Goal: Transaction & Acquisition: Purchase product/service

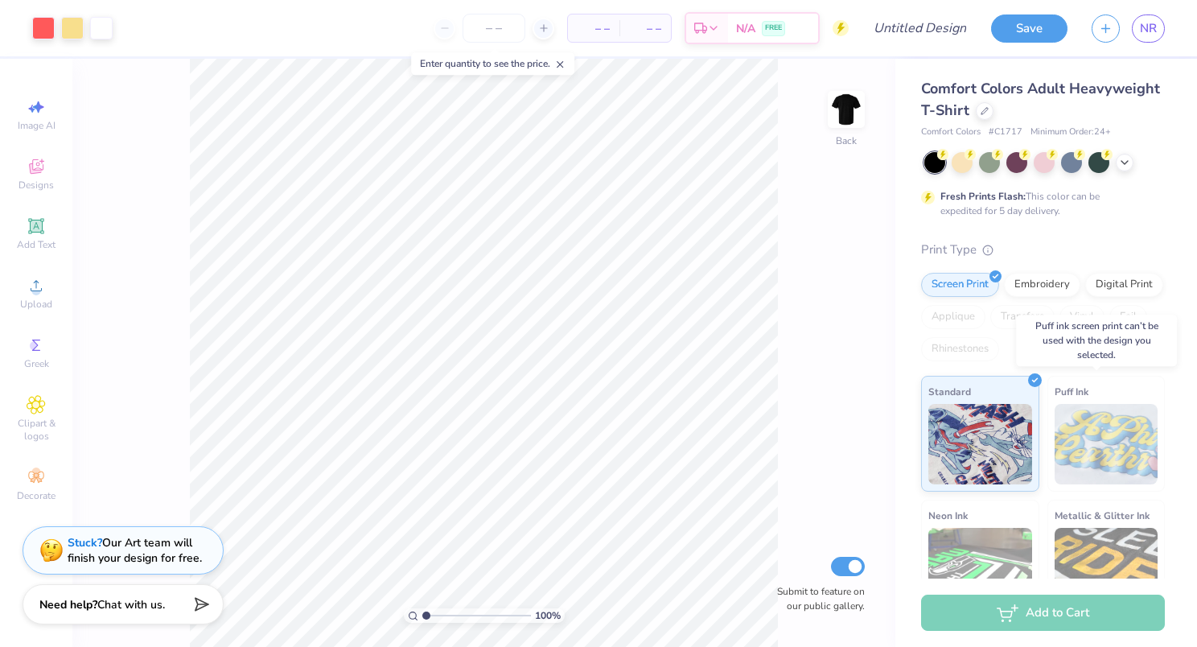
click at [1070, 454] on img at bounding box center [1107, 444] width 104 height 80
click at [1031, 285] on div "Embroidery" at bounding box center [1042, 282] width 76 height 24
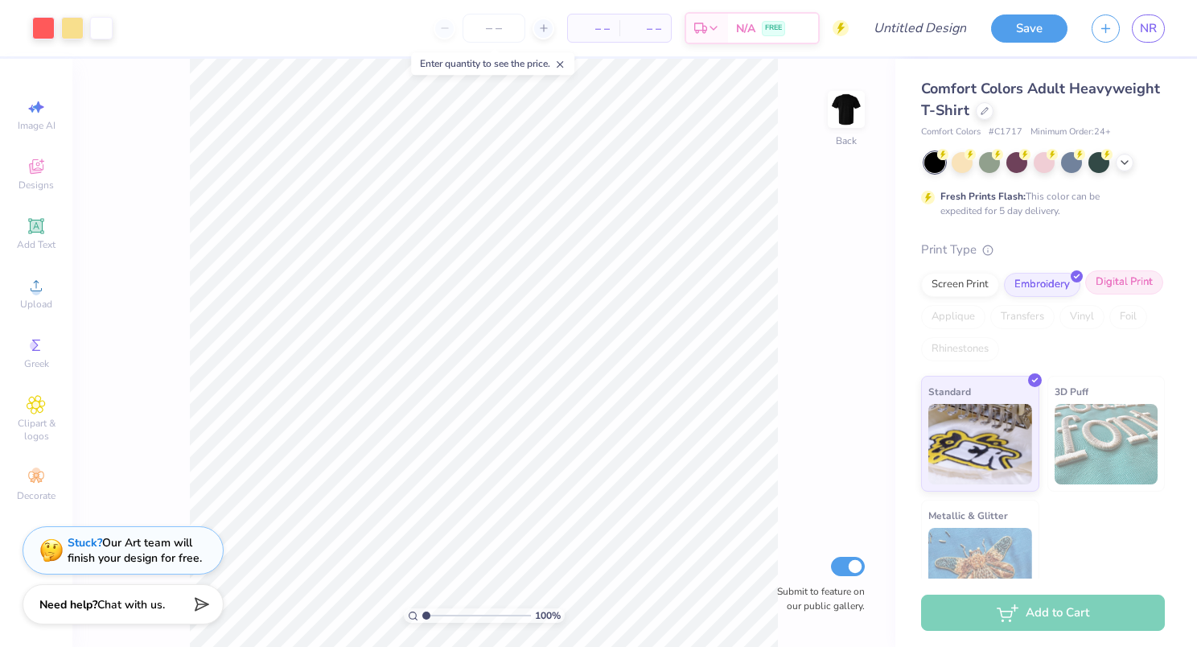
click at [1085, 294] on div "Digital Print" at bounding box center [1124, 282] width 78 height 24
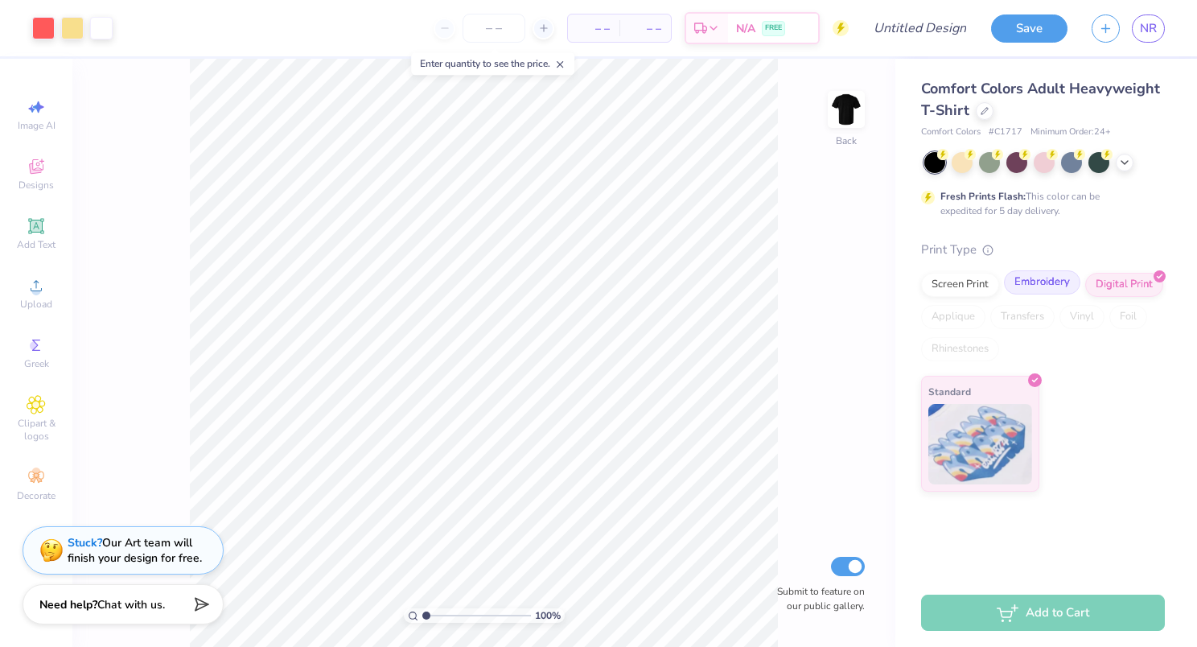
click at [1023, 286] on div "Embroidery" at bounding box center [1042, 282] width 76 height 24
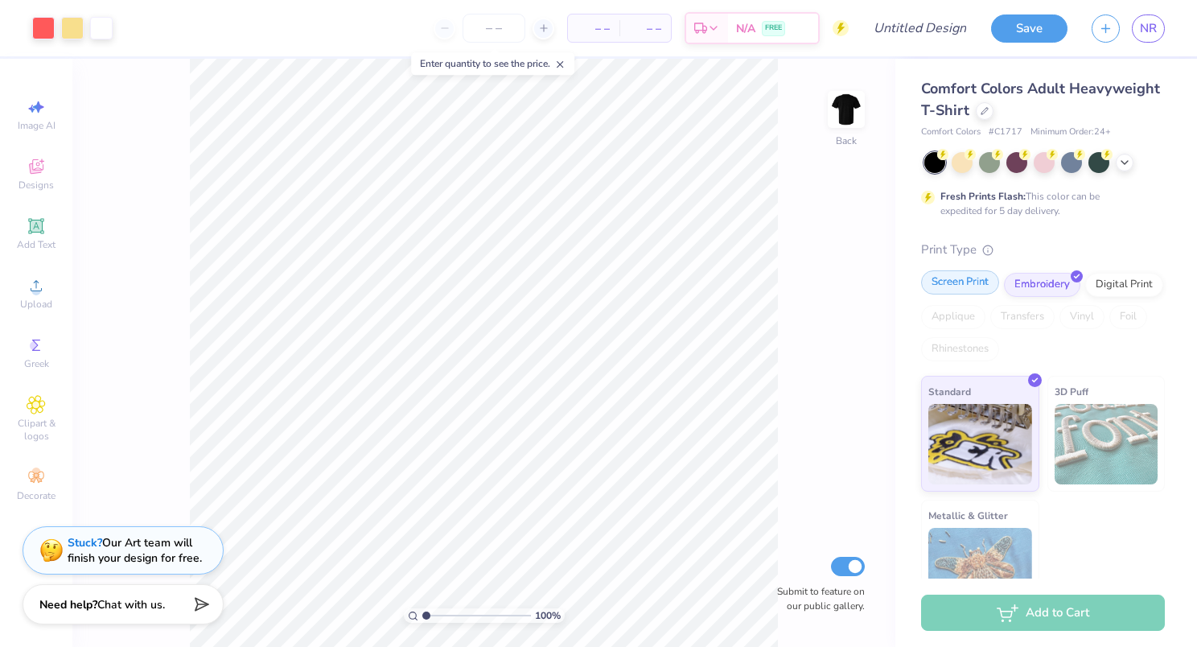
click at [953, 283] on div "Screen Print" at bounding box center [960, 282] width 78 height 24
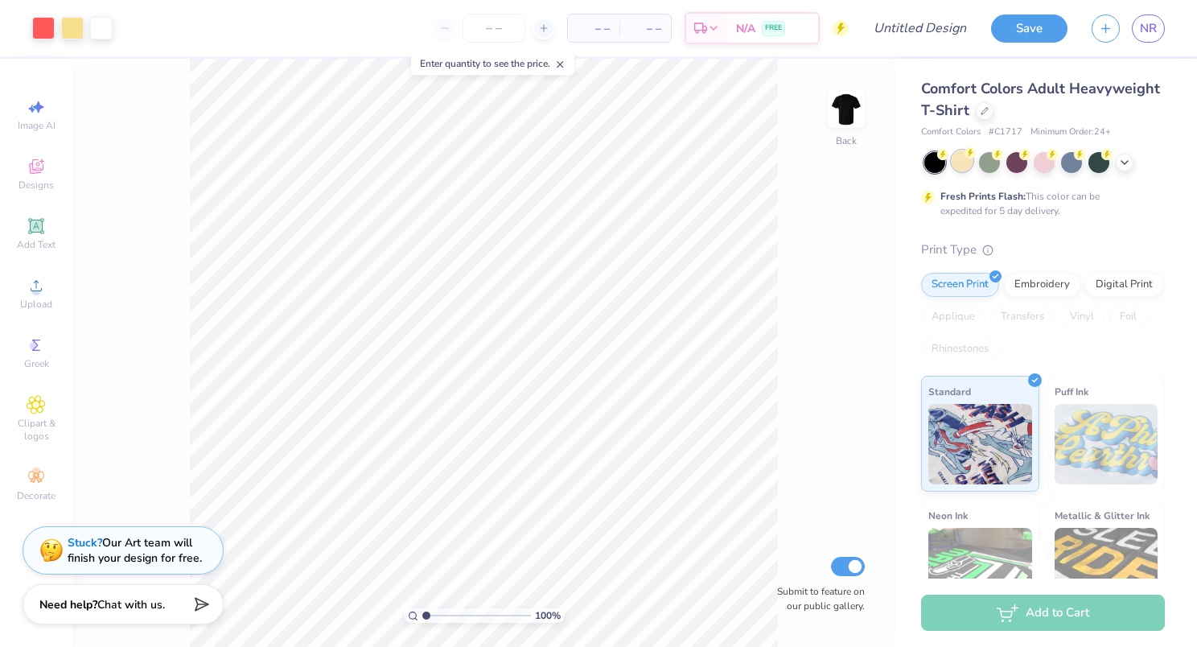
click at [968, 161] on div at bounding box center [962, 160] width 21 height 21
click at [988, 154] on div at bounding box center [989, 160] width 21 height 21
click at [1124, 158] on icon at bounding box center [1124, 160] width 13 height 13
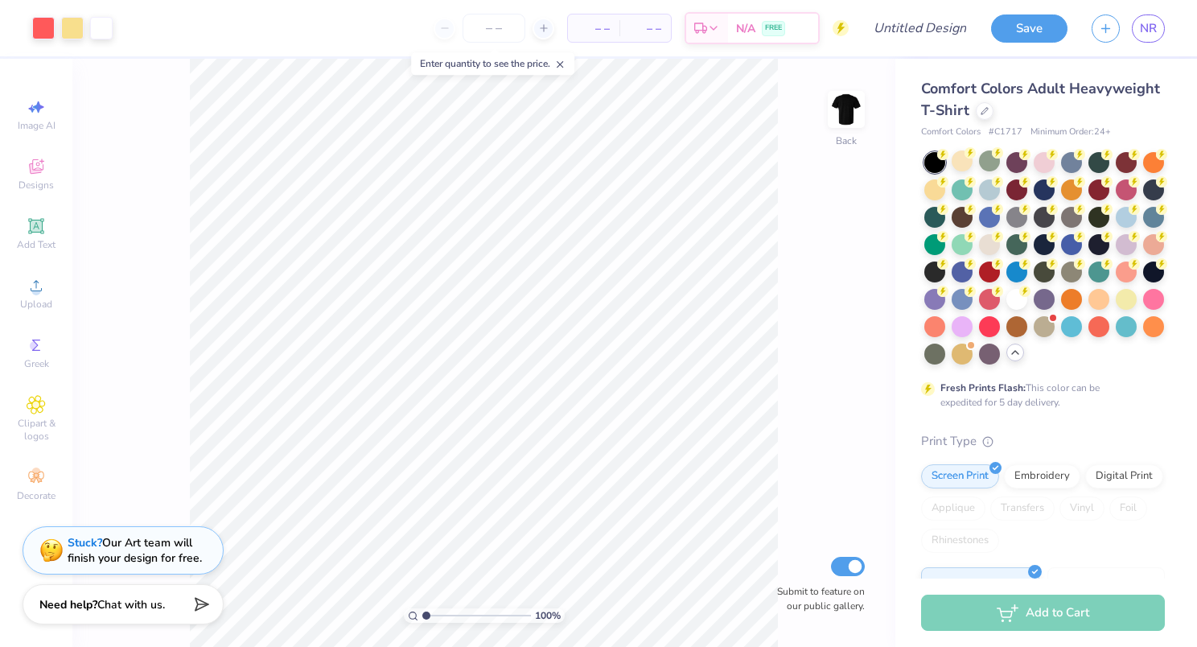
click at [959, 142] on div "Comfort Colors Adult Heavyweight T-Shirt Comfort Colors # C1717 Minimum Order: …" at bounding box center [1043, 504] width 244 height 853
click at [956, 155] on div at bounding box center [962, 160] width 21 height 21
click at [945, 215] on div at bounding box center [934, 215] width 21 height 21
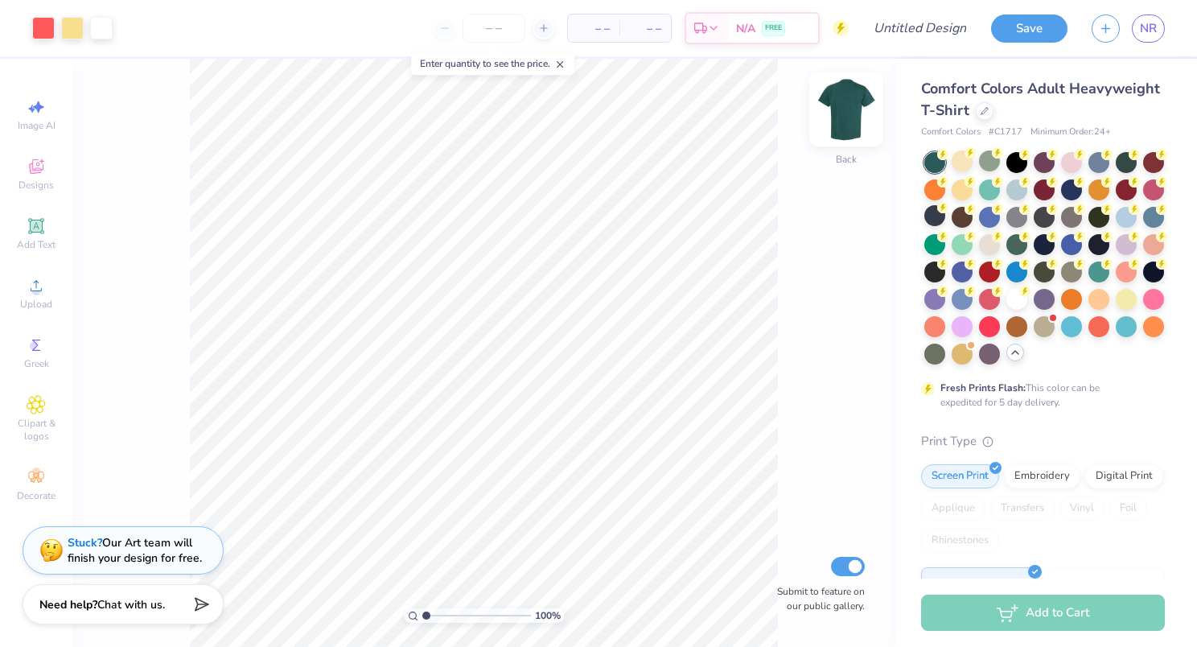
click at [834, 97] on img at bounding box center [846, 109] width 64 height 64
click at [835, 102] on img at bounding box center [846, 109] width 64 height 64
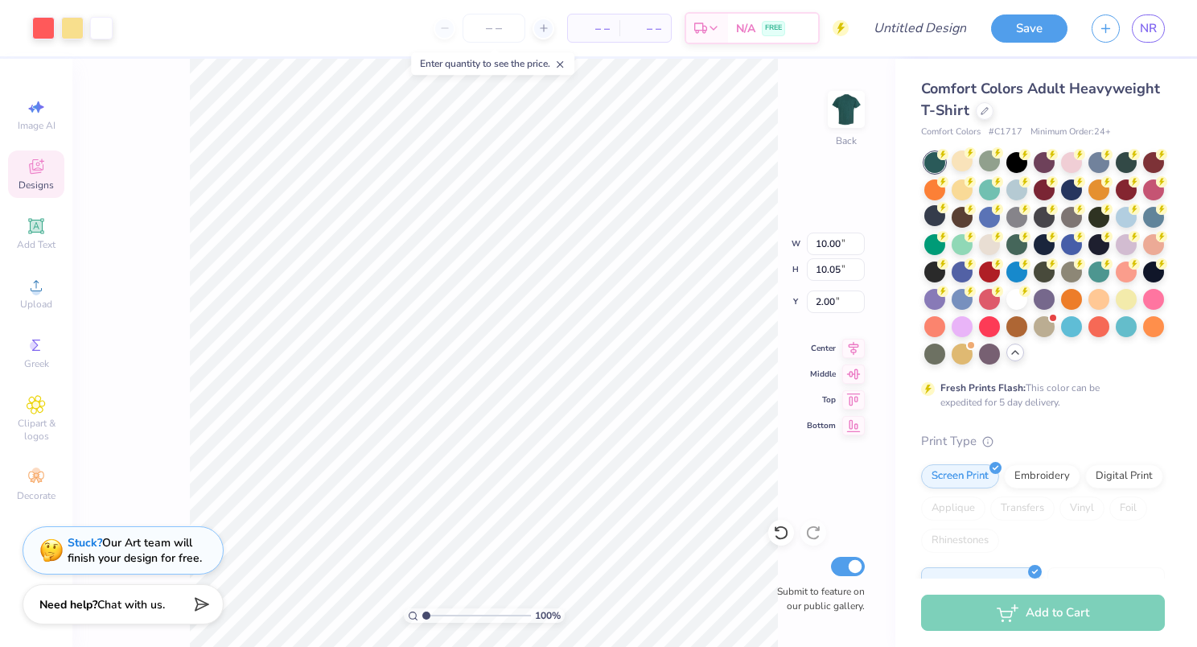
click at [779, 174] on div "100 % Back W 10.00 10.00 " H 10.05 10.05 " Y 2.00 2.00 " Center Middle Top Bott…" at bounding box center [483, 353] width 823 height 588
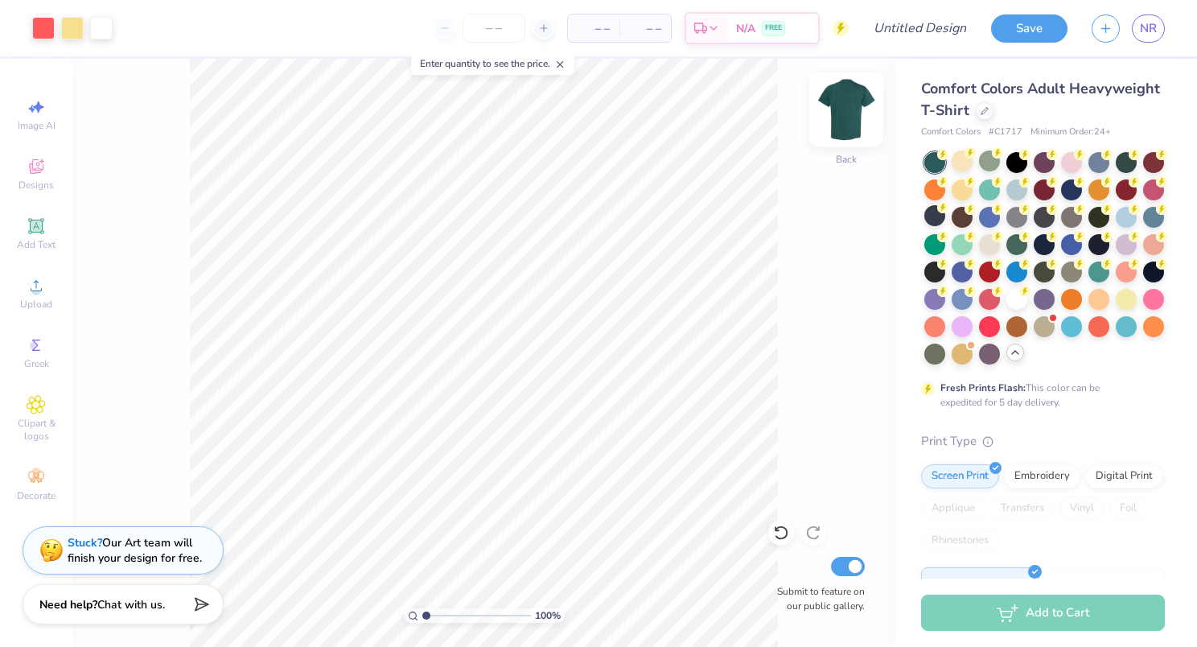
click at [853, 116] on img at bounding box center [846, 109] width 64 height 64
click at [843, 109] on img at bounding box center [846, 109] width 64 height 64
click at [48, 352] on div "Greek" at bounding box center [36, 352] width 56 height 47
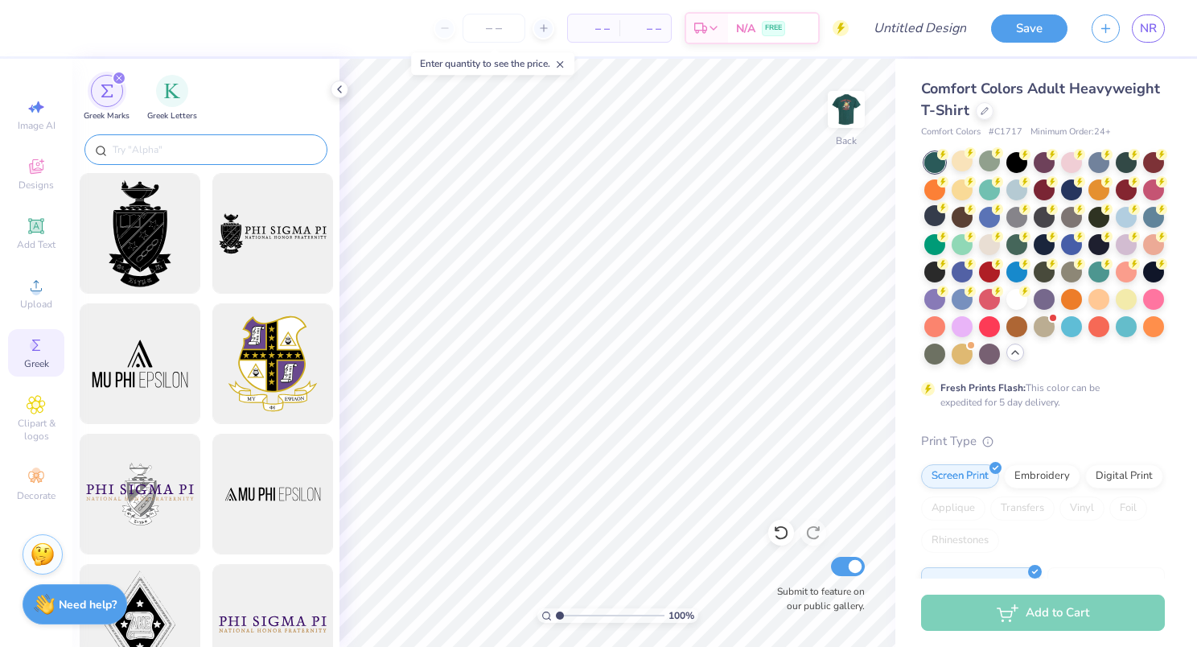
click at [245, 147] on input "text" at bounding box center [214, 150] width 206 height 16
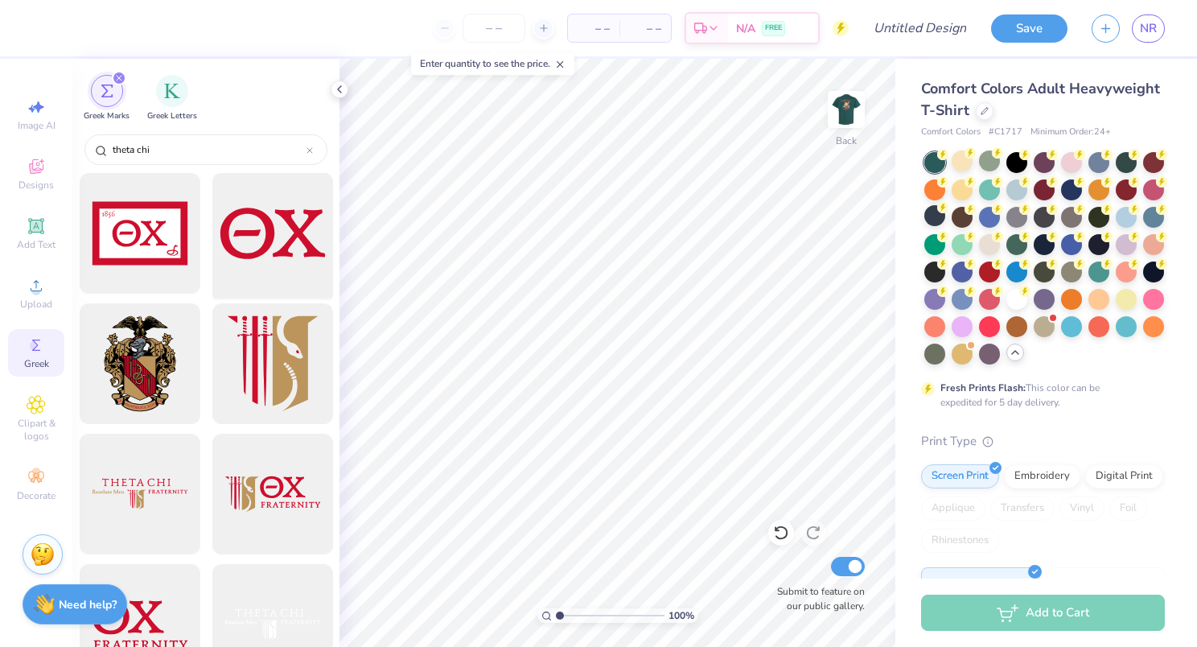
type input "theta chi"
click at [257, 249] on div at bounding box center [272, 233] width 133 height 133
type input "3.16"
type input "1.54"
type input "2.23"
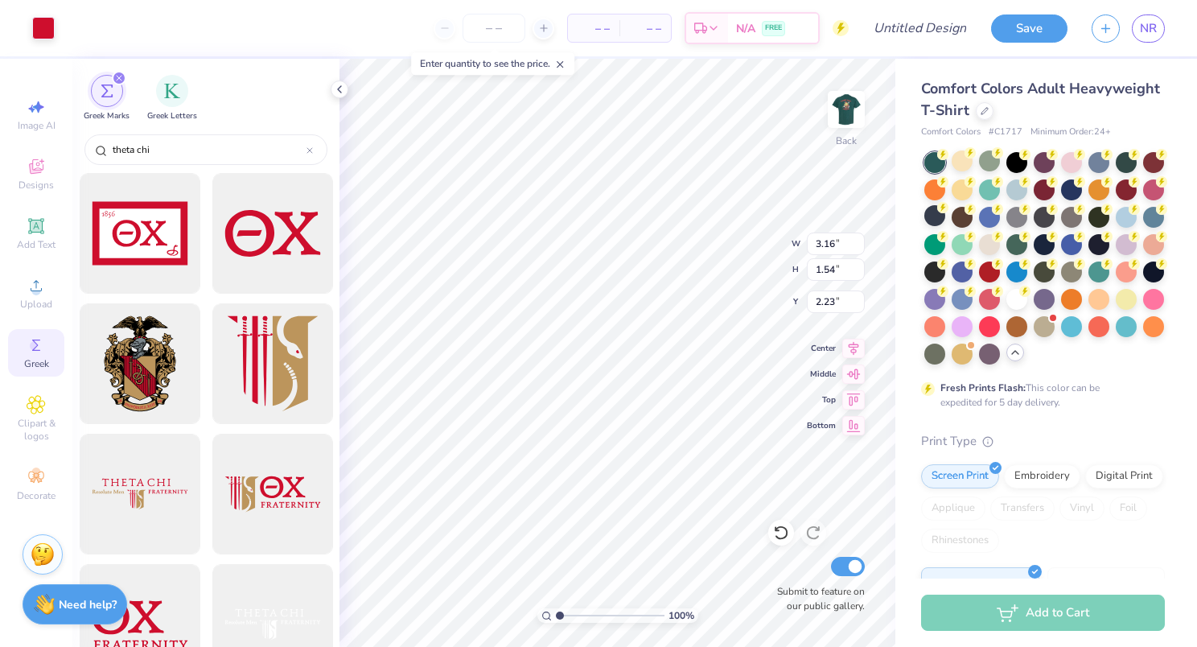
type input "2.04"
type input "0.99"
type input "3.59"
type input "5.07"
type input "3.30"
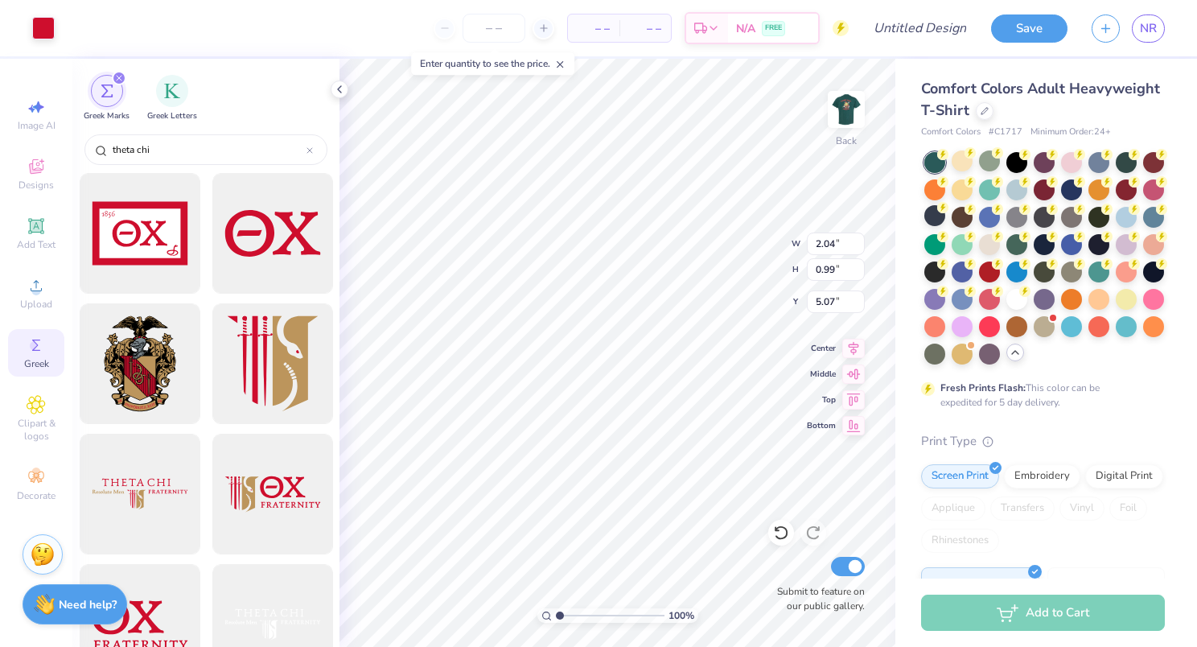
type input "1.61"
type input "3.44"
click at [156, 476] on div at bounding box center [139, 494] width 133 height 133
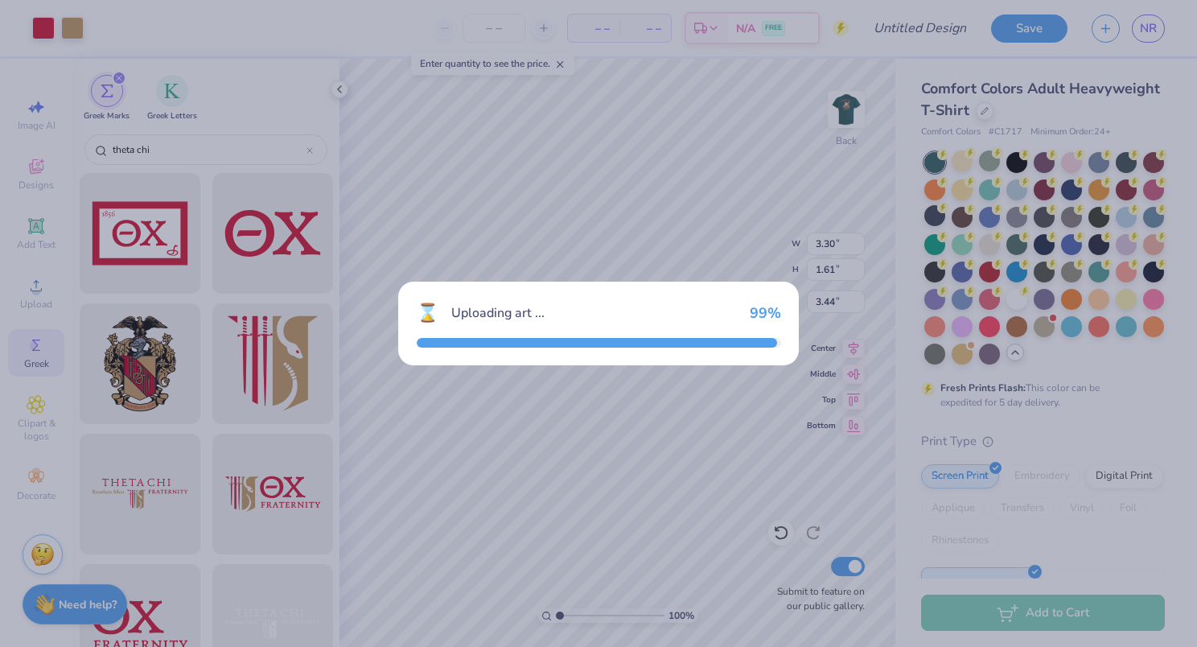
type input "14.17"
type input "4.60"
type input "3.00"
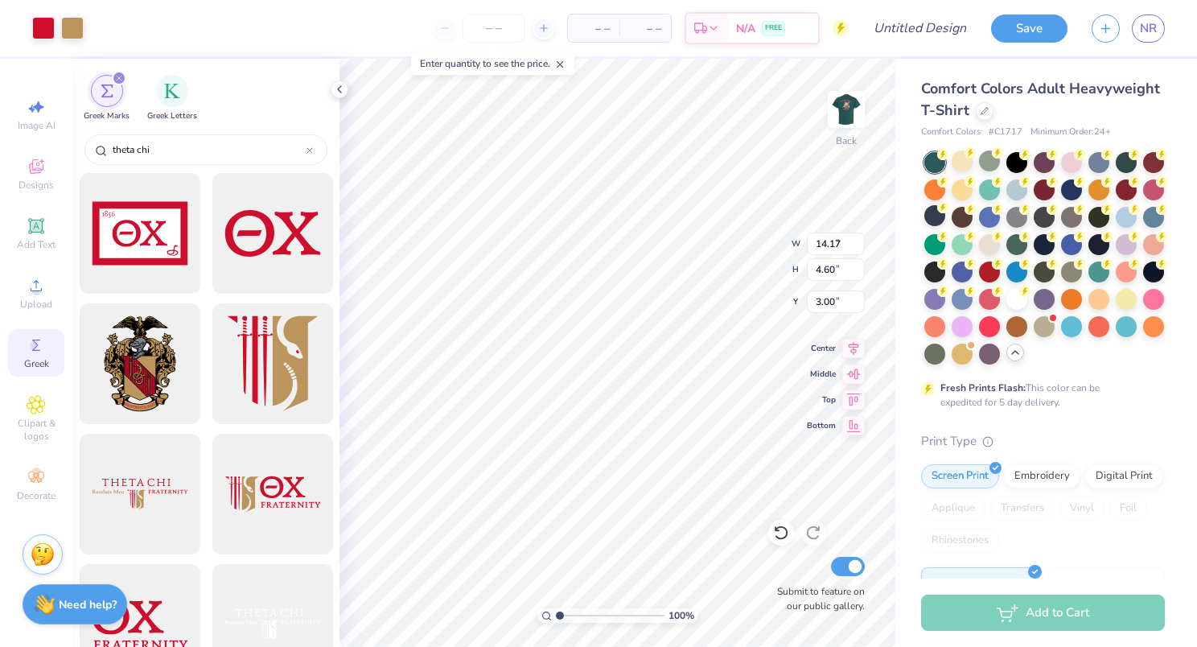
type input "9.32"
type input "3.03"
type input "4.57"
click at [845, 113] on img at bounding box center [846, 109] width 64 height 64
click at [340, 86] on polyline at bounding box center [339, 89] width 3 height 6
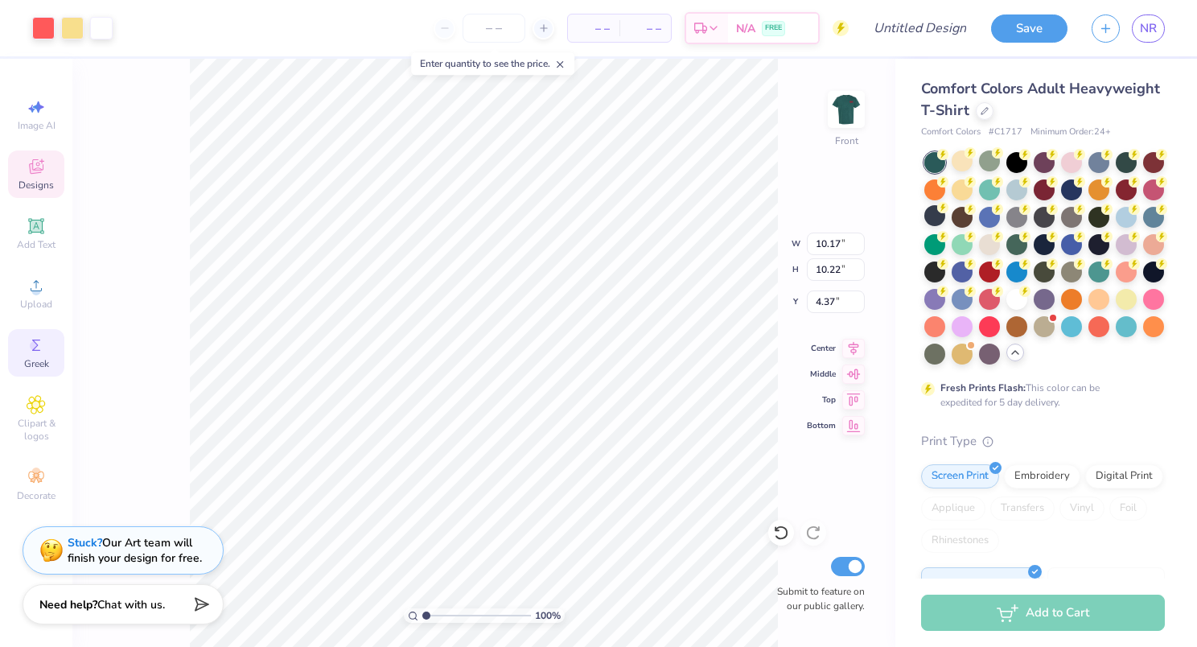
click at [33, 177] on div "Designs" at bounding box center [36, 173] width 56 height 47
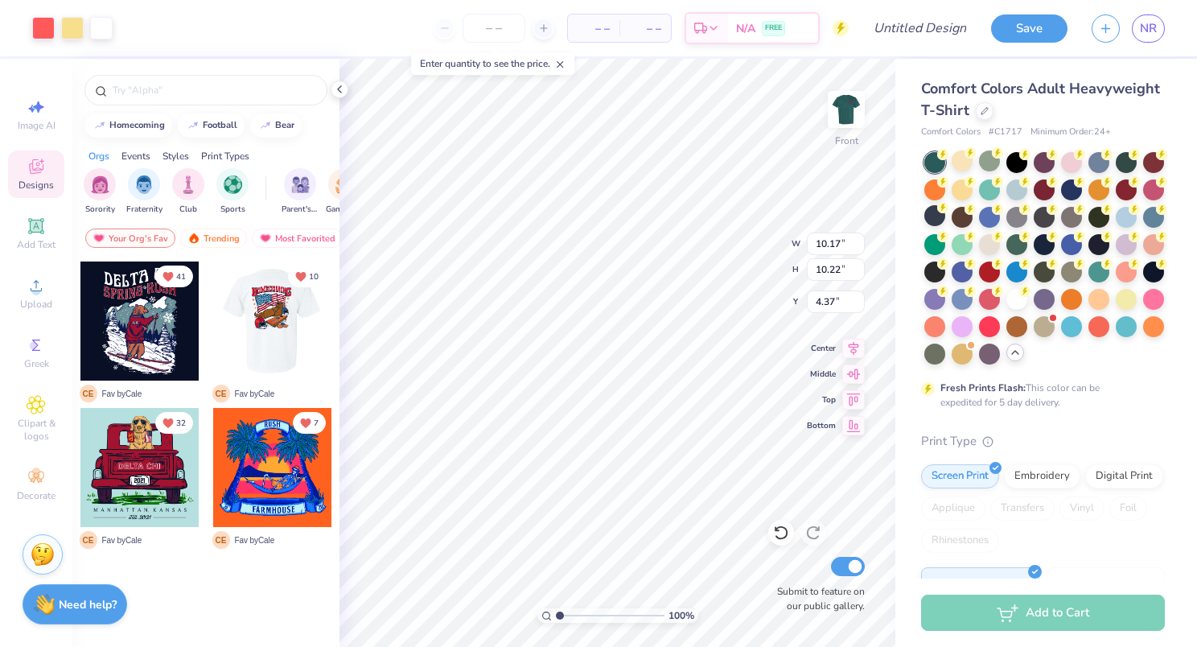
click at [257, 322] on div at bounding box center [271, 320] width 119 height 119
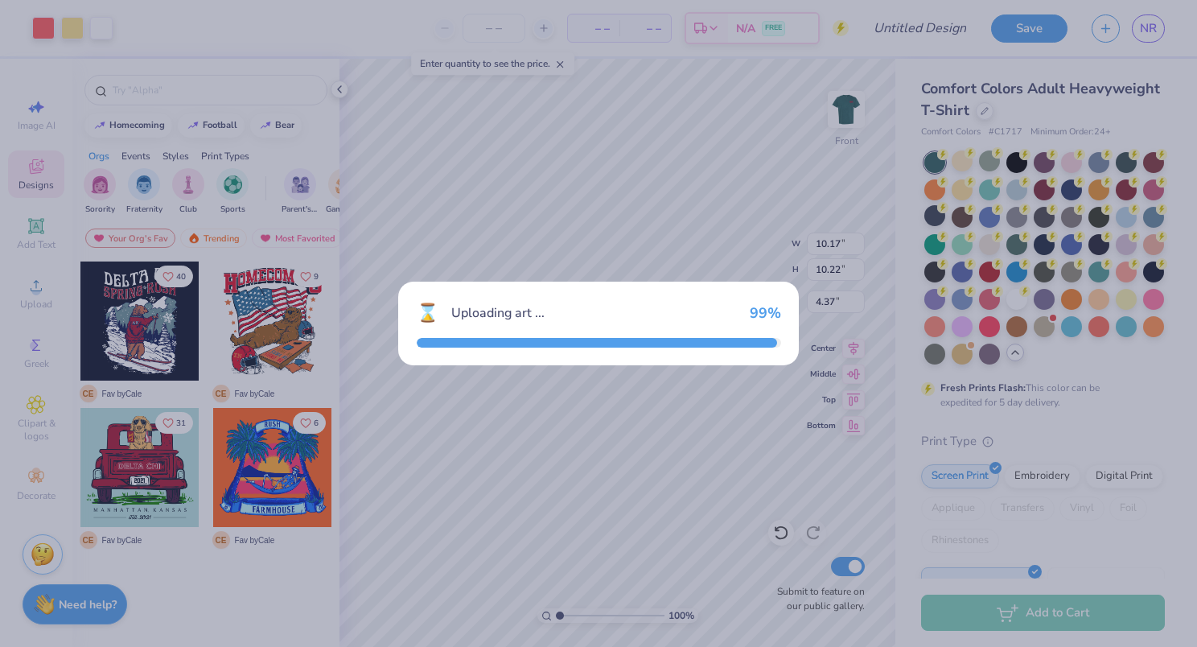
type input "11.36"
type input "12.30"
type input "3.00"
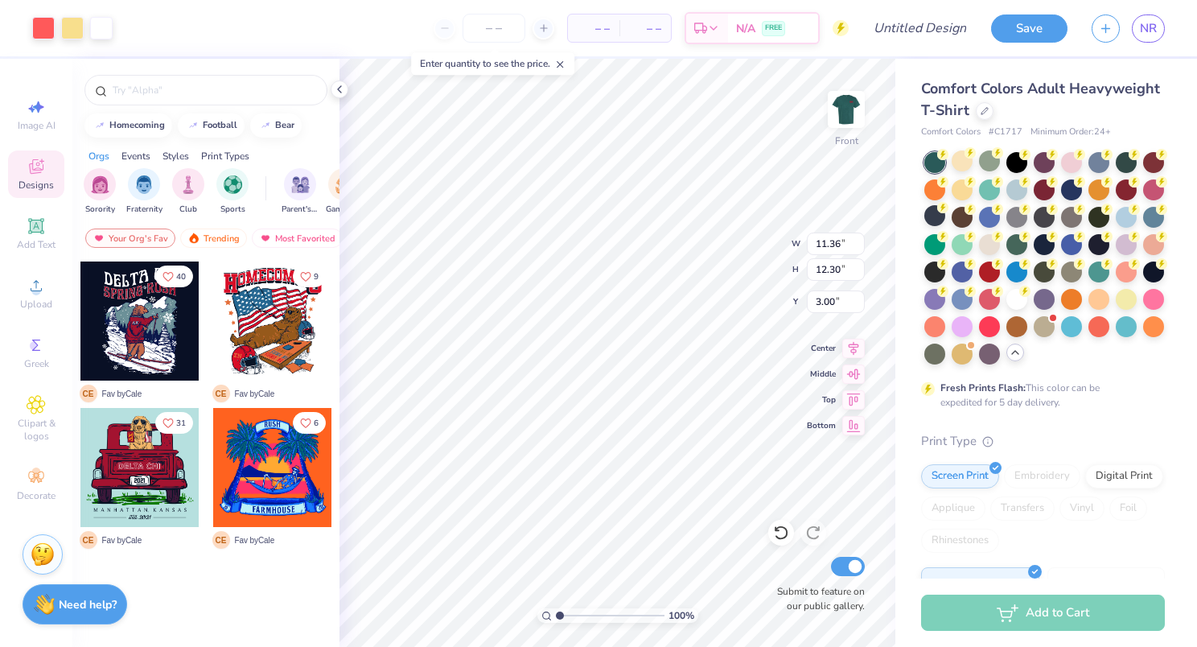
type input "10.17"
type input "10.22"
type input "4.37"
type input "4.56"
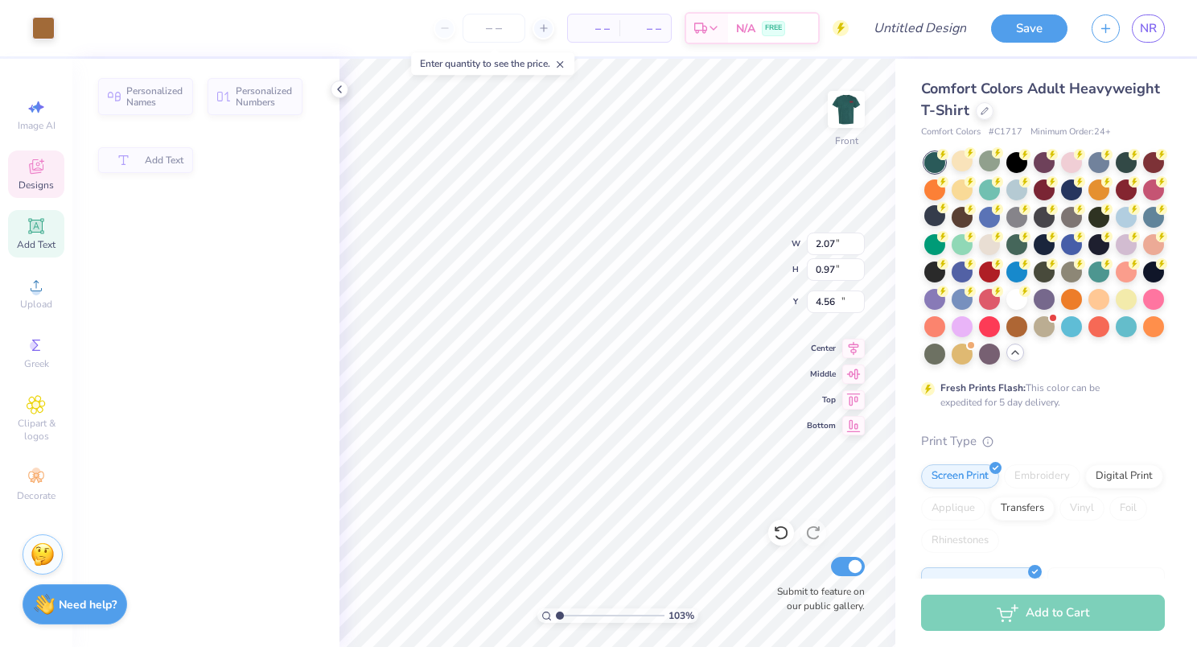
type input "1.02701339196801"
type input "2.07"
type input "0.97"
type input "13.76"
type input "1.09765329602784"
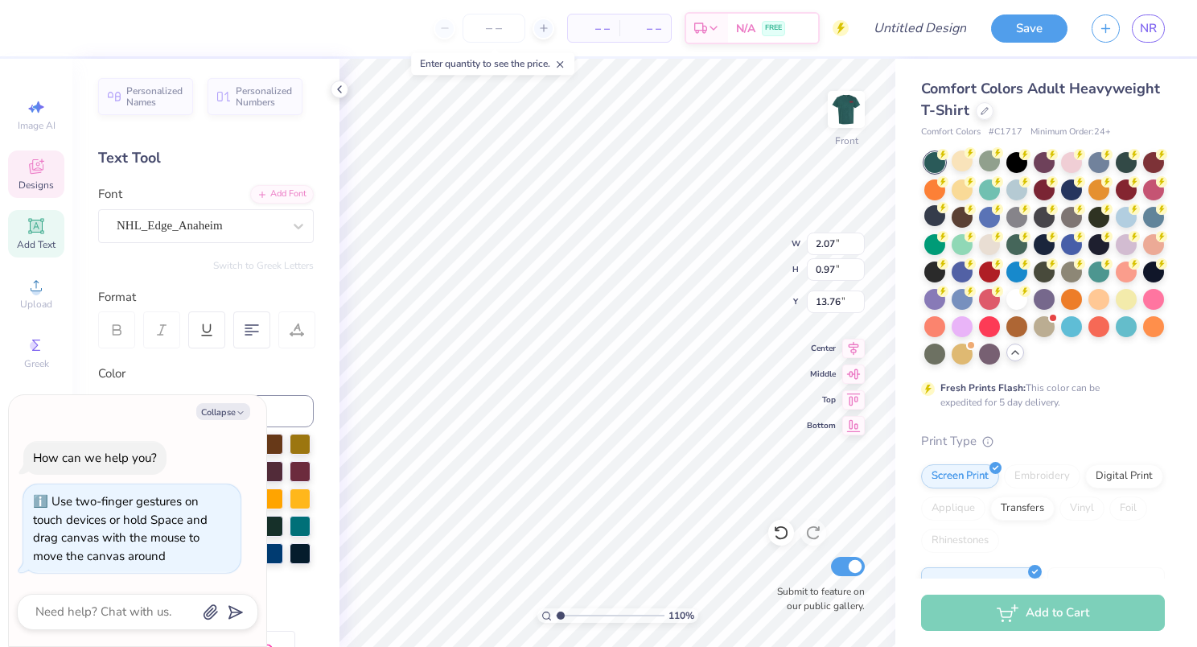
scroll to position [13, 4]
type textarea "x"
type input "1.09765329602784"
type textarea "x"
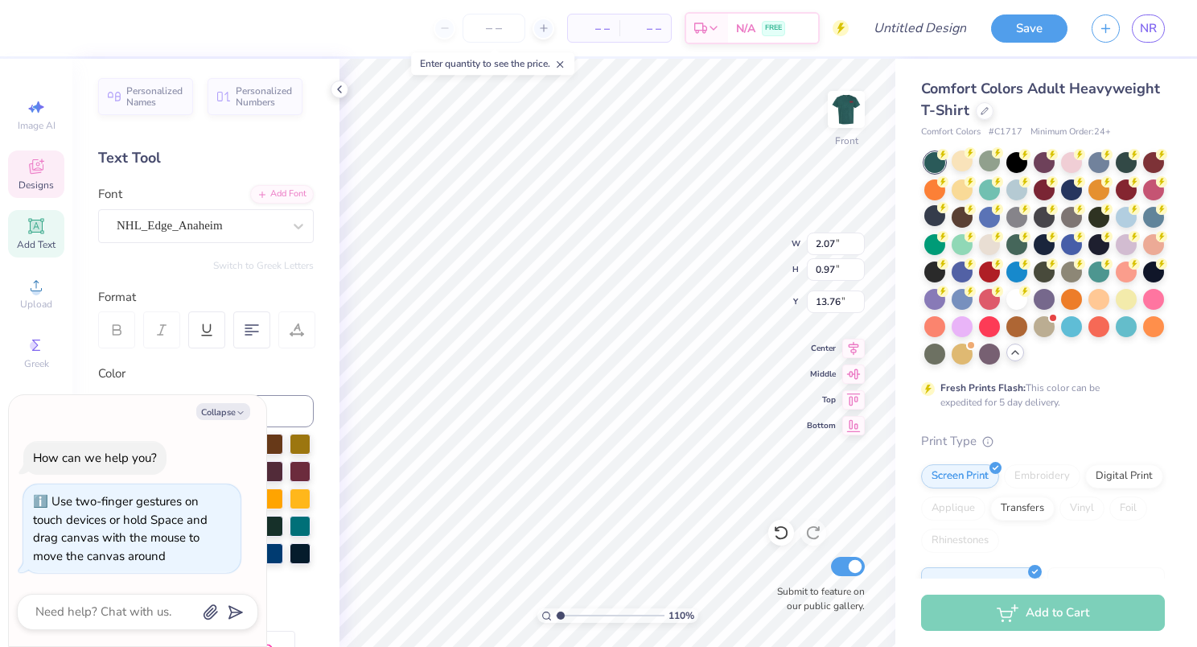
type input "1.09765329602784"
type textarea "x"
type textarea "SiGMA N"
type input "1.09765329602784"
type textarea "x"
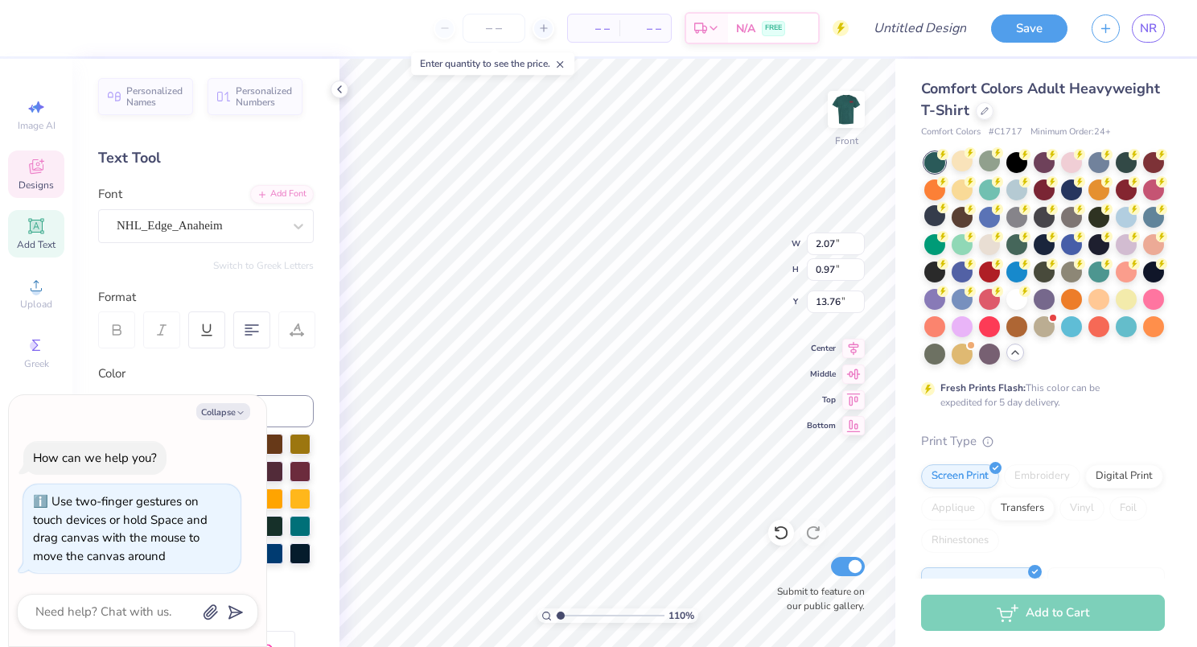
type textarea "SiGMA"
type input "1.09765329602784"
type textarea "x"
type textarea "SiGMA"
type input "1.09765329602784"
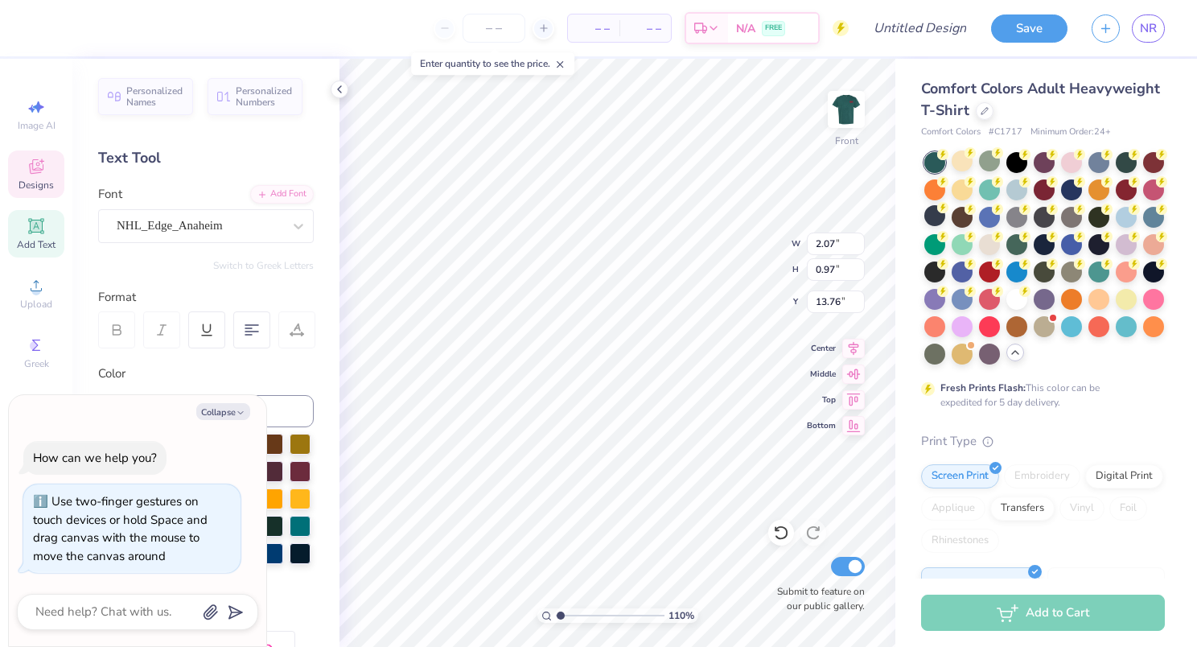
type textarea "x"
type textarea "SiGM"
type input "1.09765329602784"
type textarea "x"
type textarea "SiG"
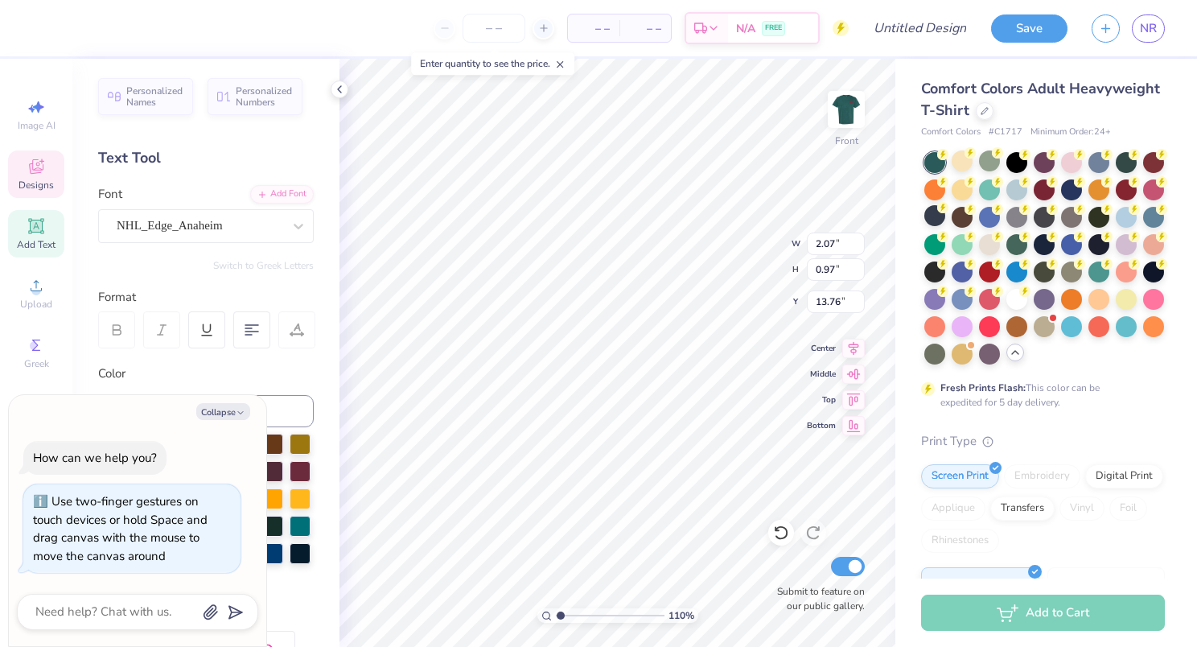
type input "1.09765329602784"
type textarea "x"
type textarea "Si"
type input "1.09765329602784"
type textarea "x"
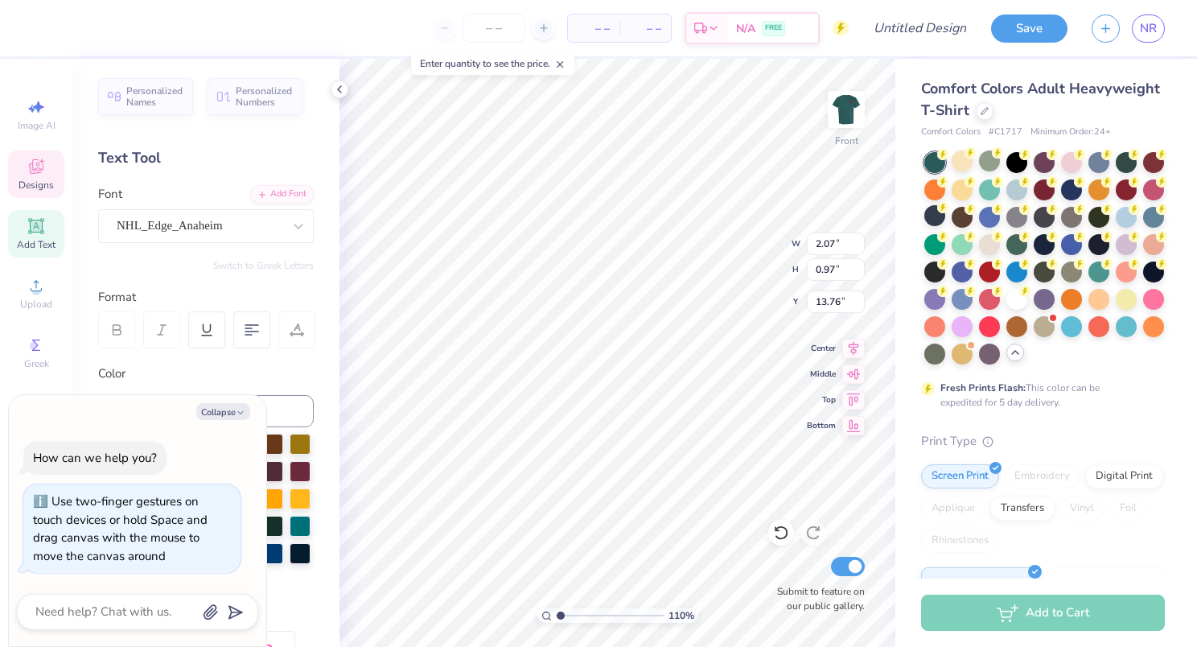
scroll to position [13, 2]
type textarea "S"
type input "1.09765329602784"
type textarea "x"
type input "1.09765329602784"
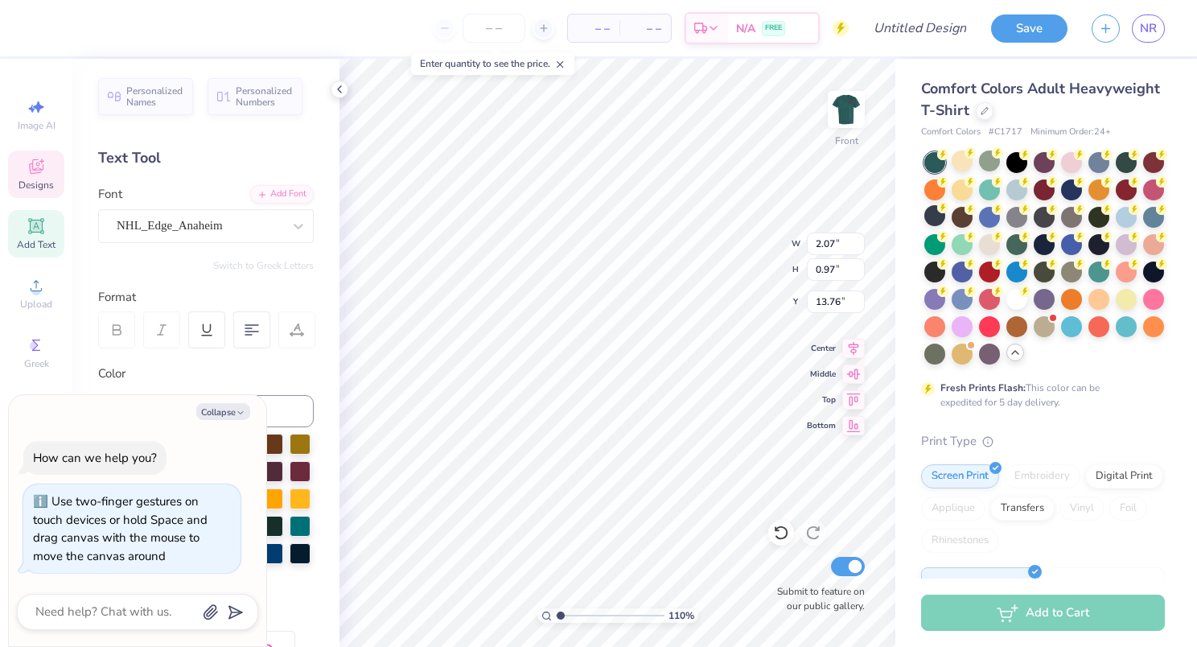
type textarea "x"
type input "1.09765329602784"
type textarea "x"
type textarea "T"
type input "1.09765329602784"
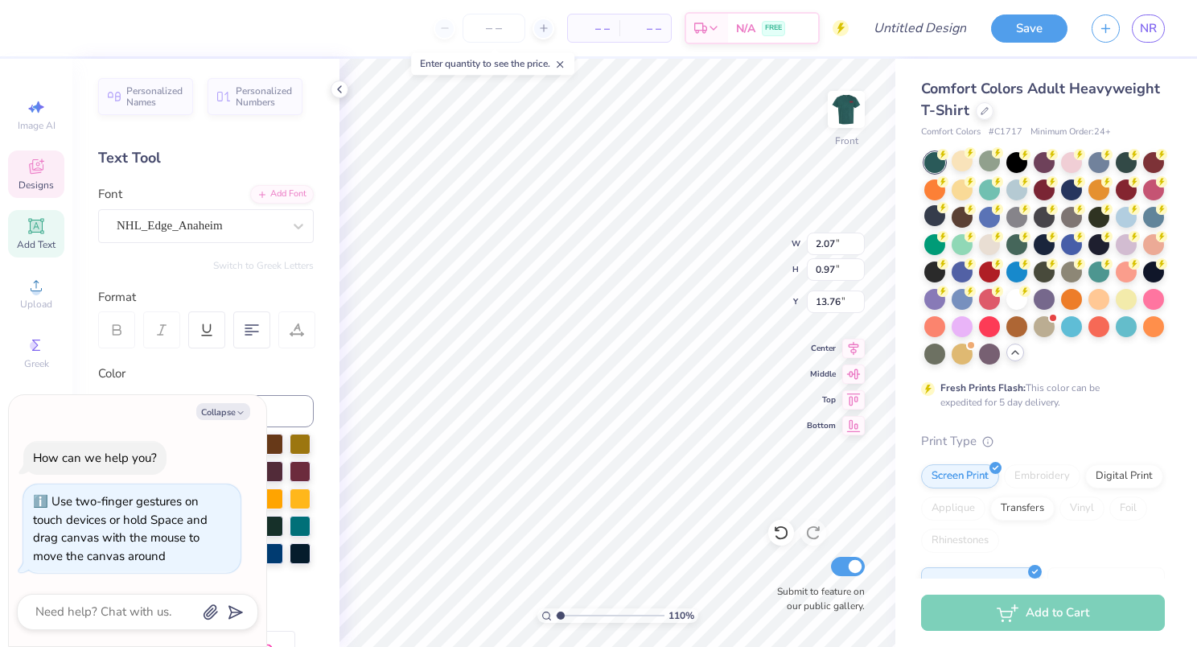
type textarea "x"
type textarea "Th"
type input "1.09765329602784"
type textarea "x"
type textarea "The"
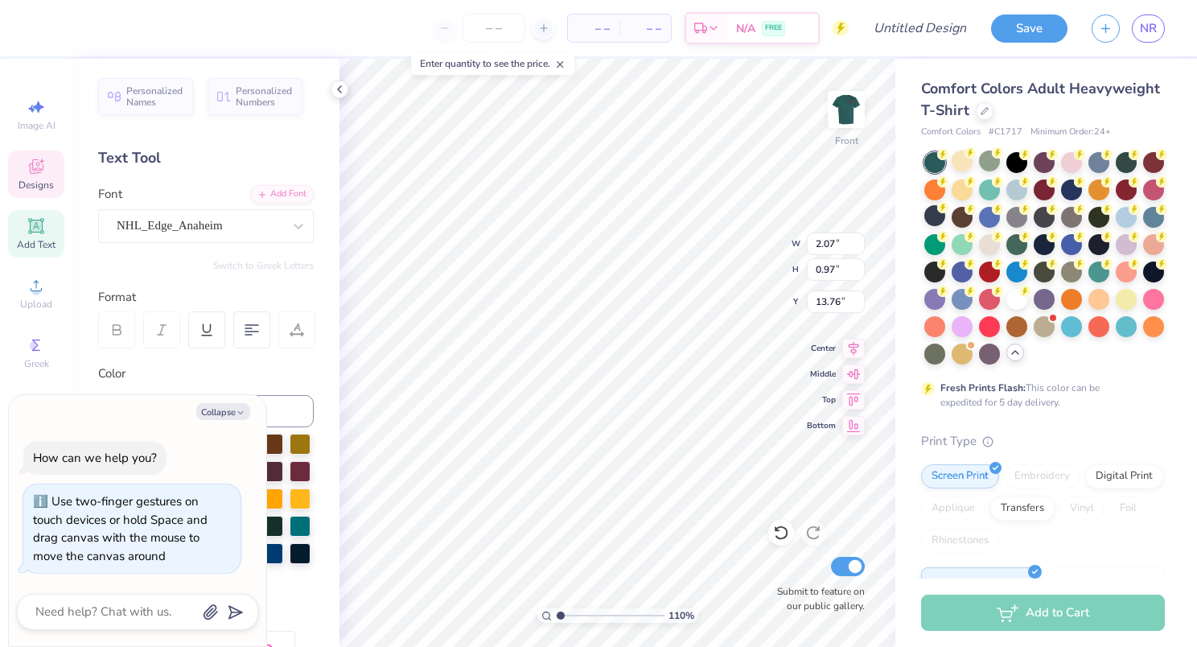
type input "1.09765329602784"
type textarea "x"
type textarea "Thet"
type input "1.09765329602784"
type textarea "x"
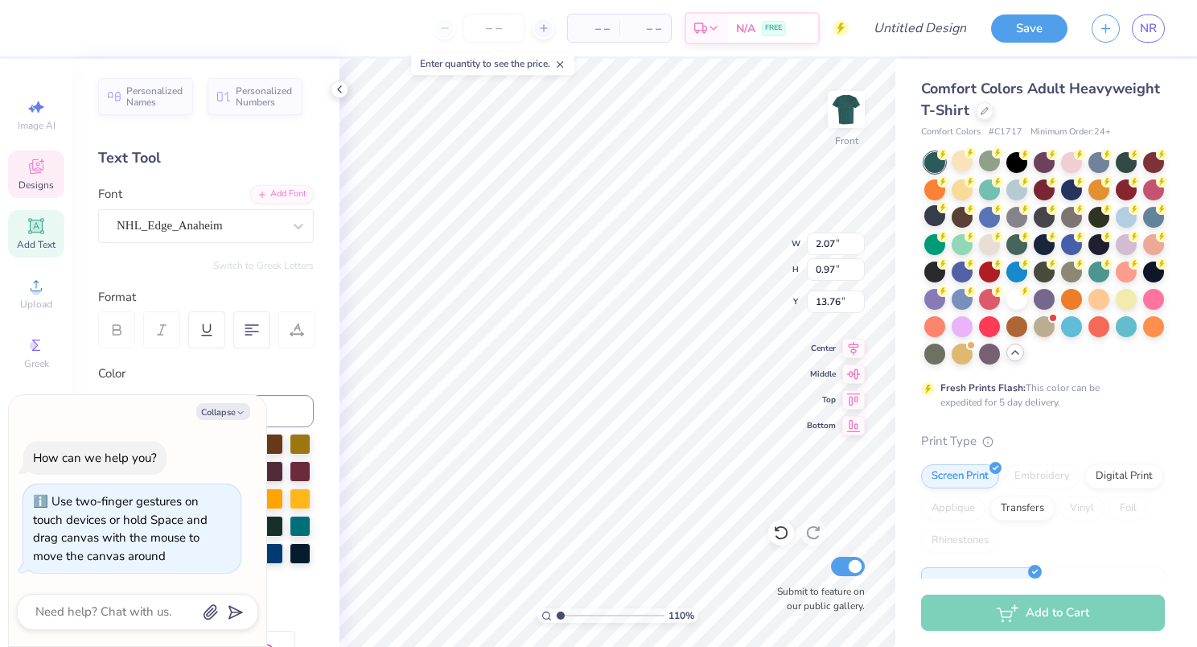
type textarea "Theta"
type input "1.09765329602784"
type textarea "x"
type textarea "Theta"
type input "1.09765329602784"
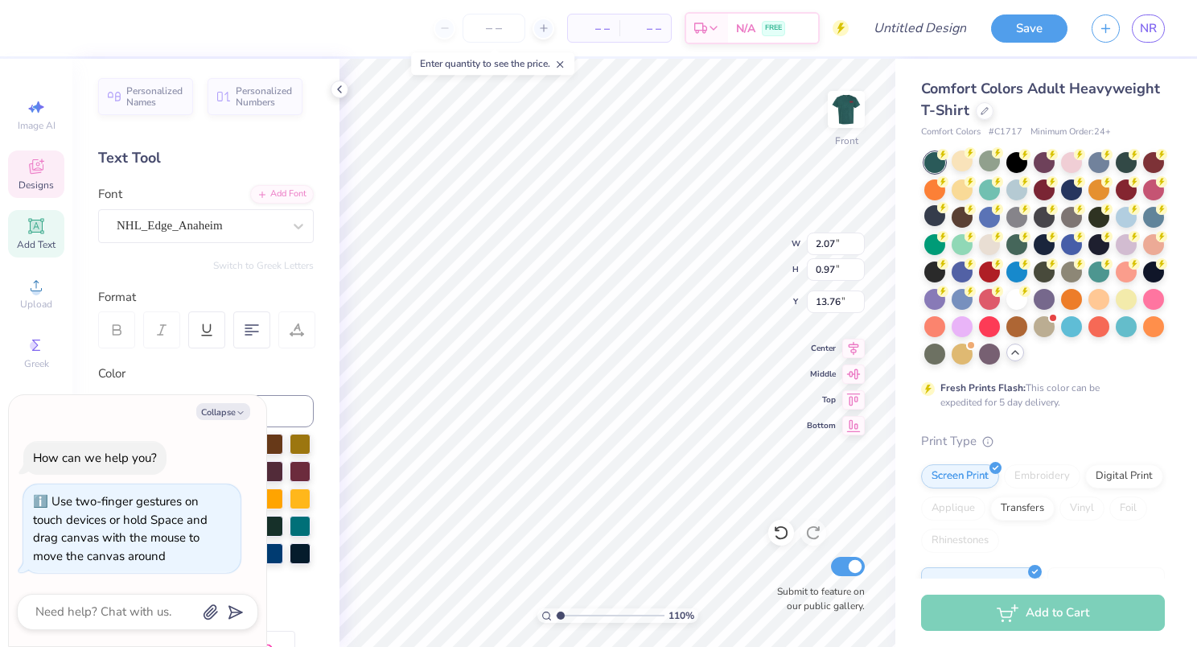
type textarea "x"
type input "1.09765329602784"
type textarea "x"
type textarea "Theta C"
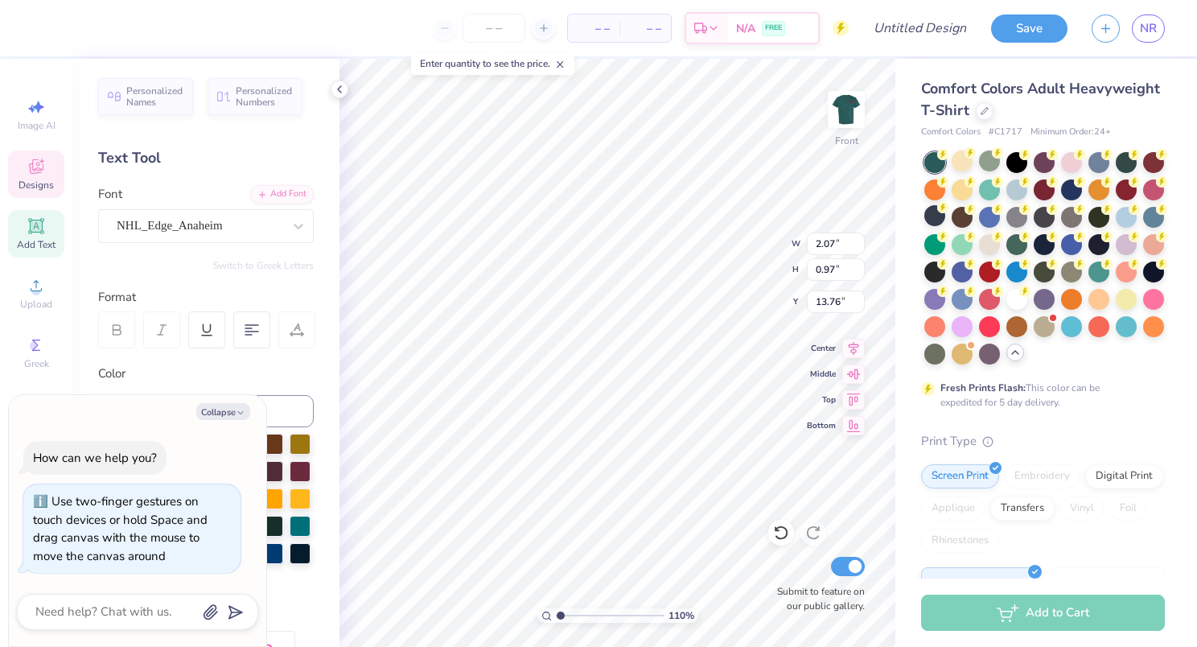
type input "1.09765329602784"
type textarea "x"
type textarea "Theta Ch"
type input "1.09765329602784"
type textarea "x"
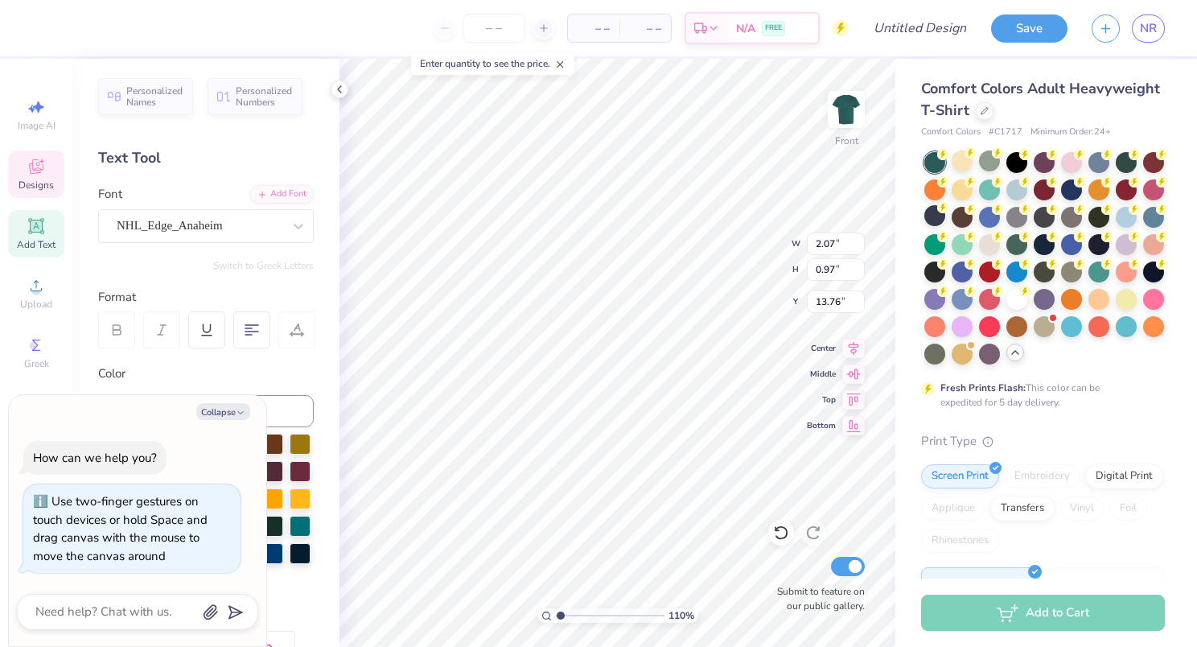
scroll to position [13, 3]
type textarea "Theta Chi"
type input "1.09765329602784"
type textarea "x"
type input "1.09765329602784"
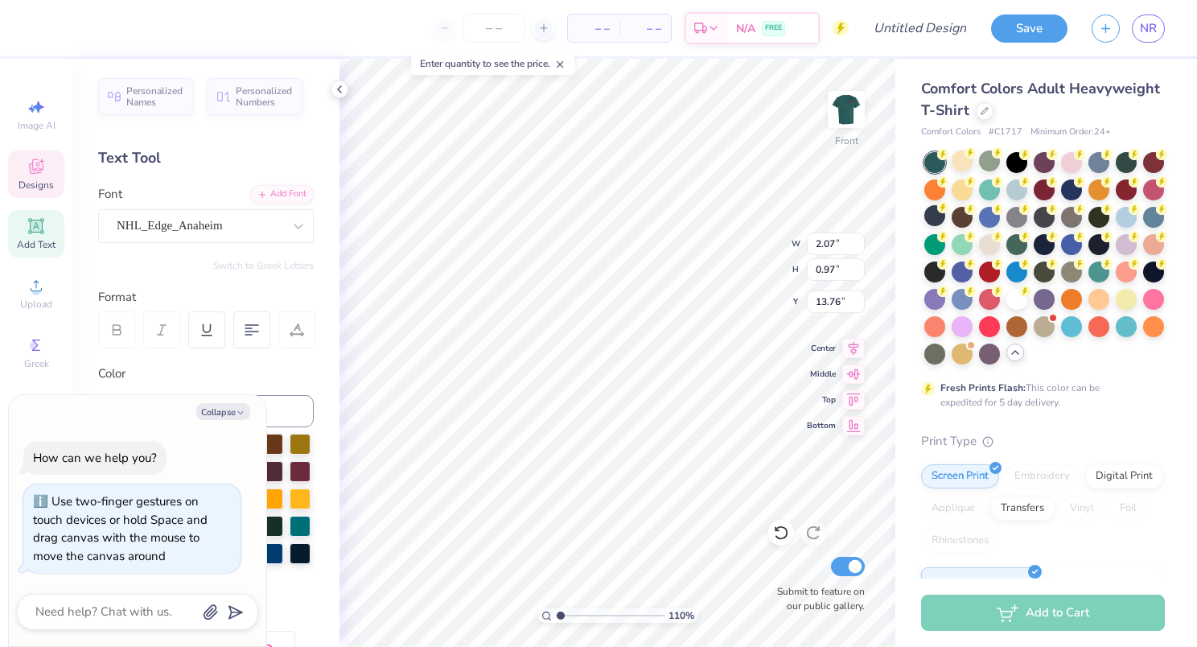
type input "2.16"
type input "1.01"
type input "14.08"
type textarea "x"
type input "1.09765329602784"
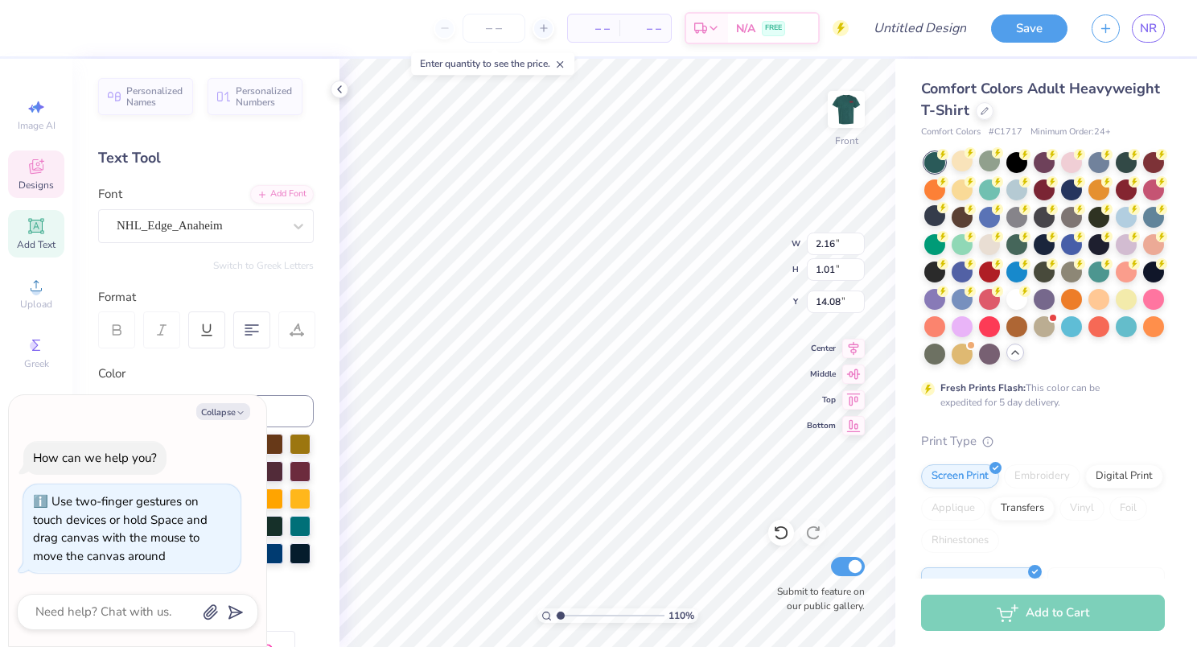
type textarea "x"
type textarea "SiGMA N"
type input "1.09765329602784"
type textarea "x"
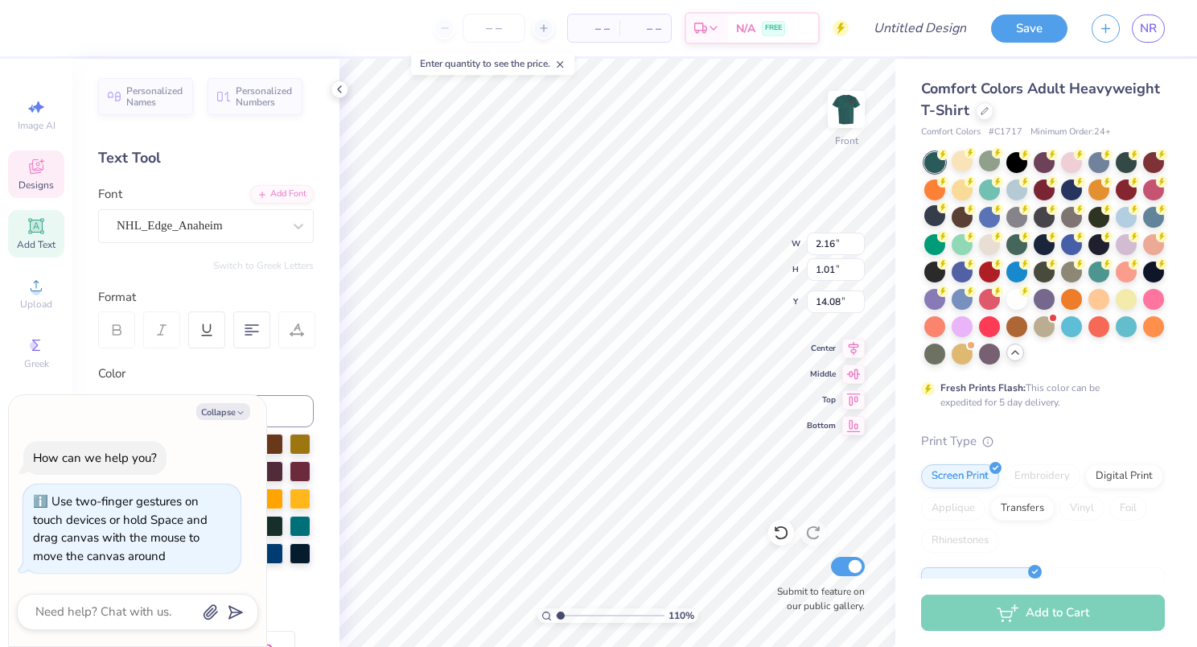
type textarea "SiGMA"
type input "1.09765329602784"
type textarea "x"
type textarea "SiGMA"
type input "1.09765329602784"
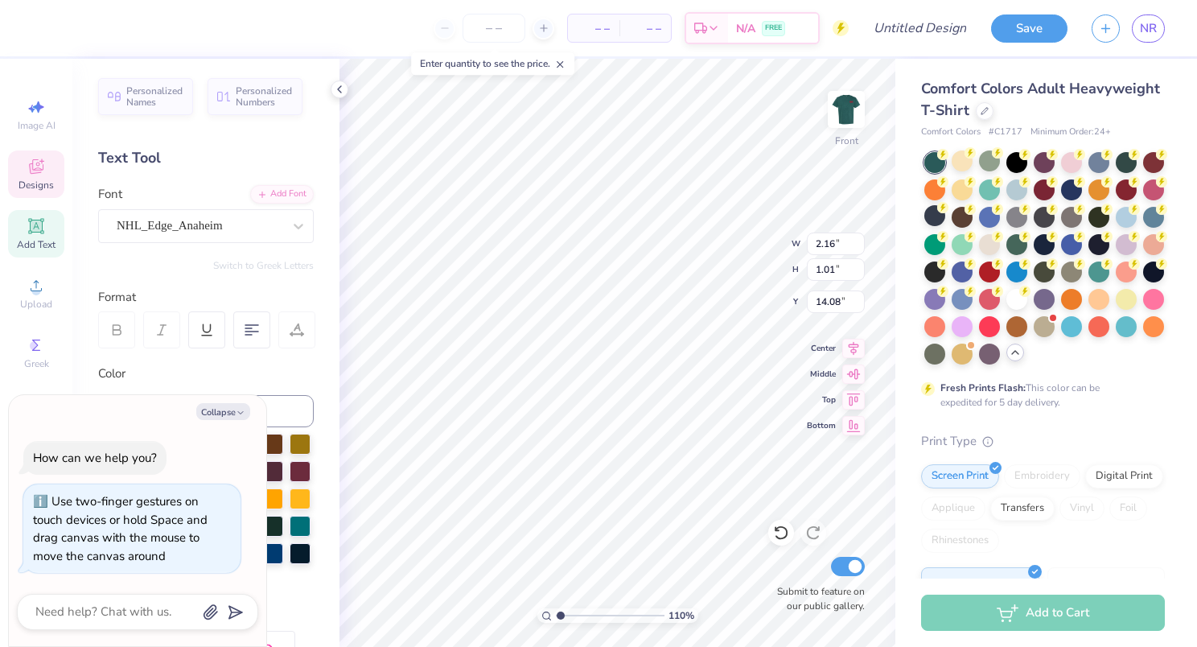
type textarea "x"
type textarea "SiGM"
type input "1.09765329602784"
type textarea "x"
type textarea "SiG"
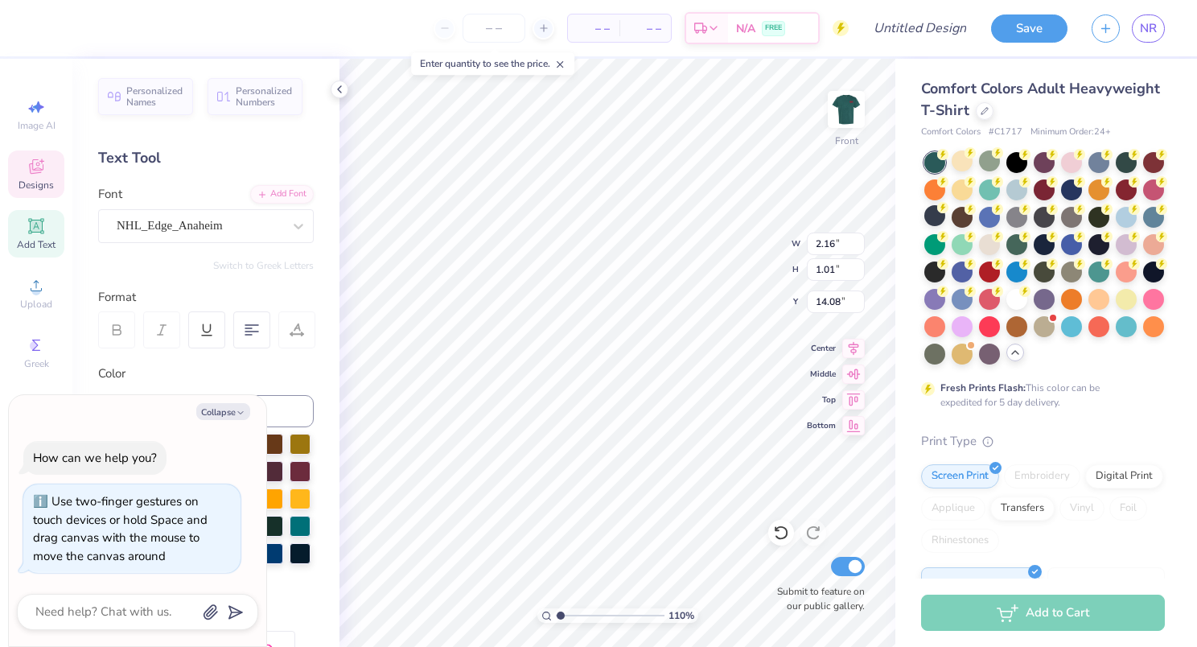
type input "1.09765329602784"
type textarea "x"
type textarea "Si"
type input "1.09765329602784"
type textarea "x"
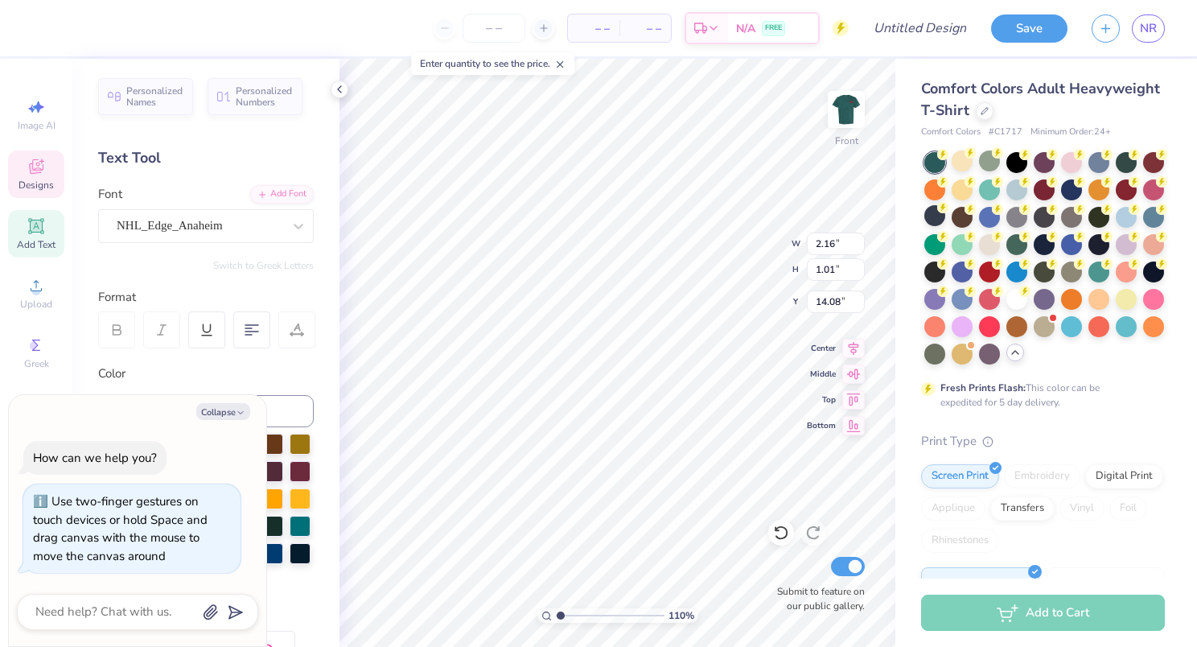
type input "1.09765329602784"
type textarea "x"
type textarea "S"
type input "1.09765329602784"
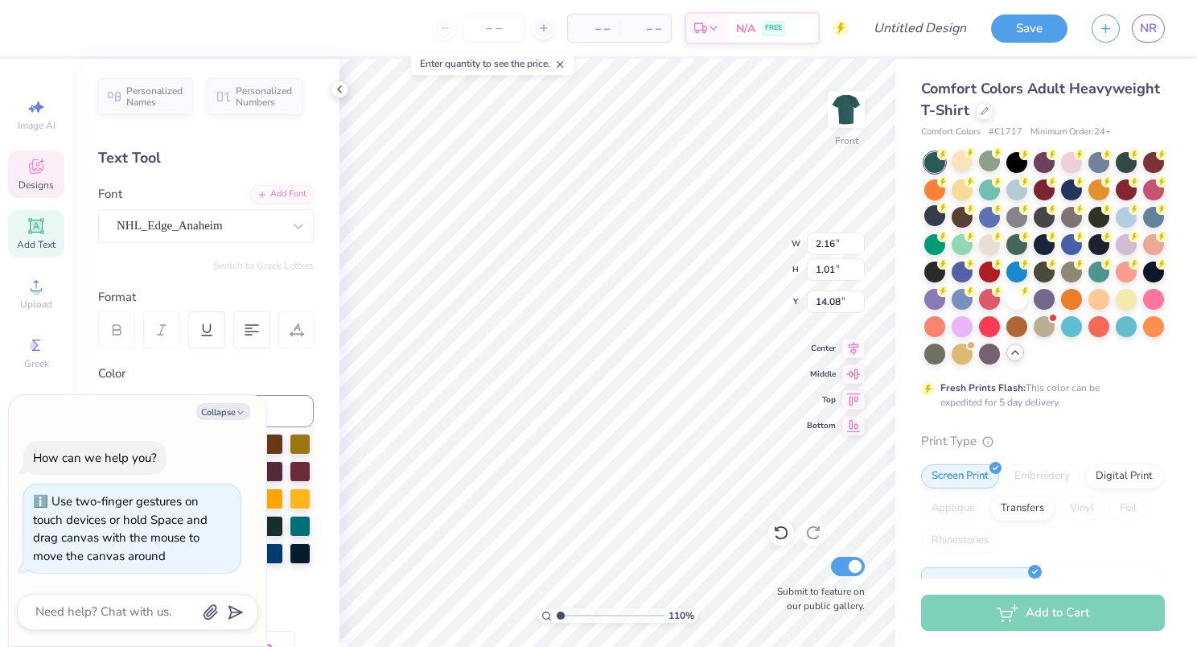
type textarea "x"
type input "1.09765329602784"
type textarea "x"
type textarea "K"
type input "1.09765329602784"
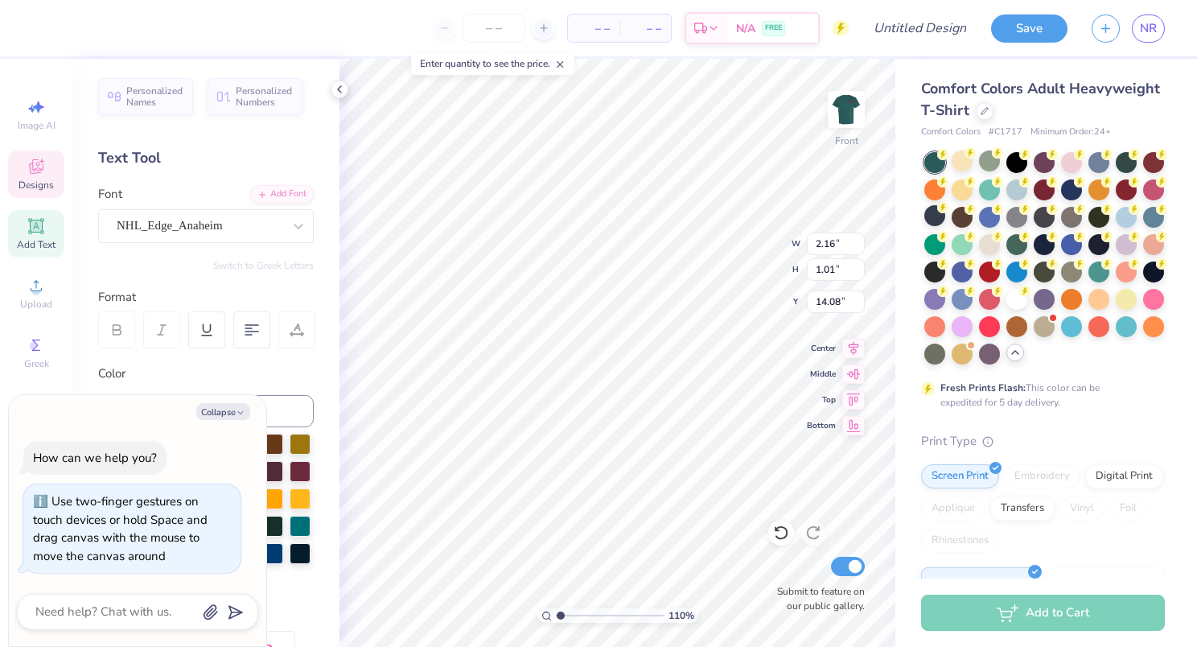
type textarea "x"
type textarea "Ka"
type input "1.09765329602784"
type textarea "x"
type textarea "[PERSON_NAME]"
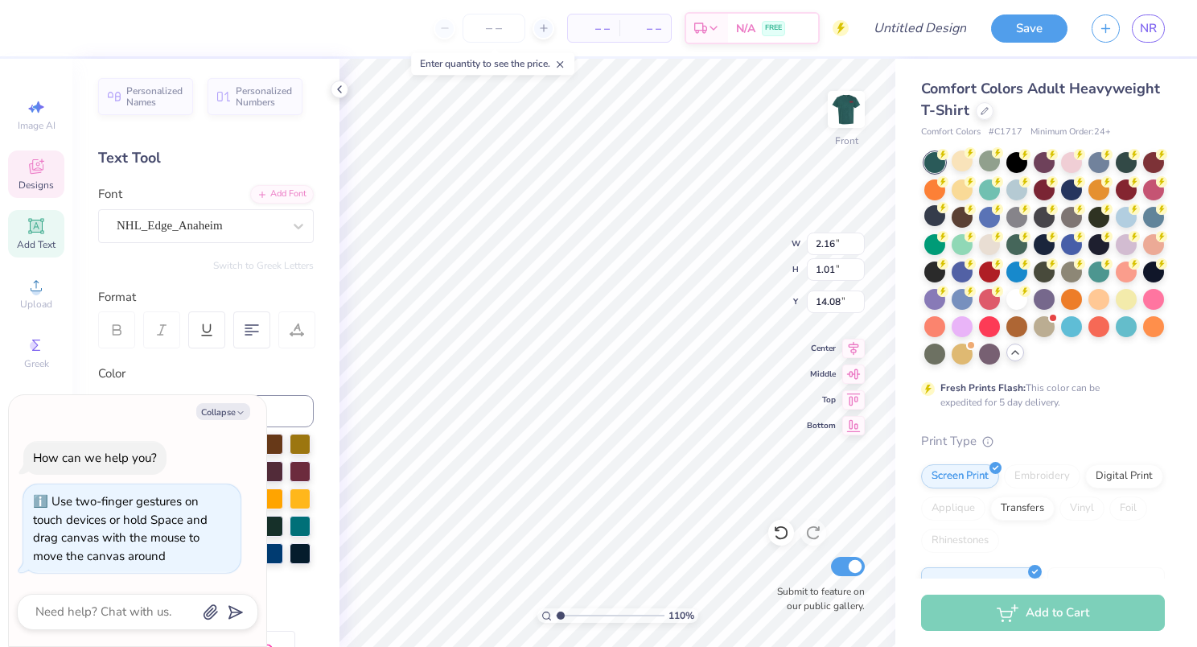
type input "1.09765329602784"
type textarea "x"
type textarea "Kappa"
type input "1.09765329602784"
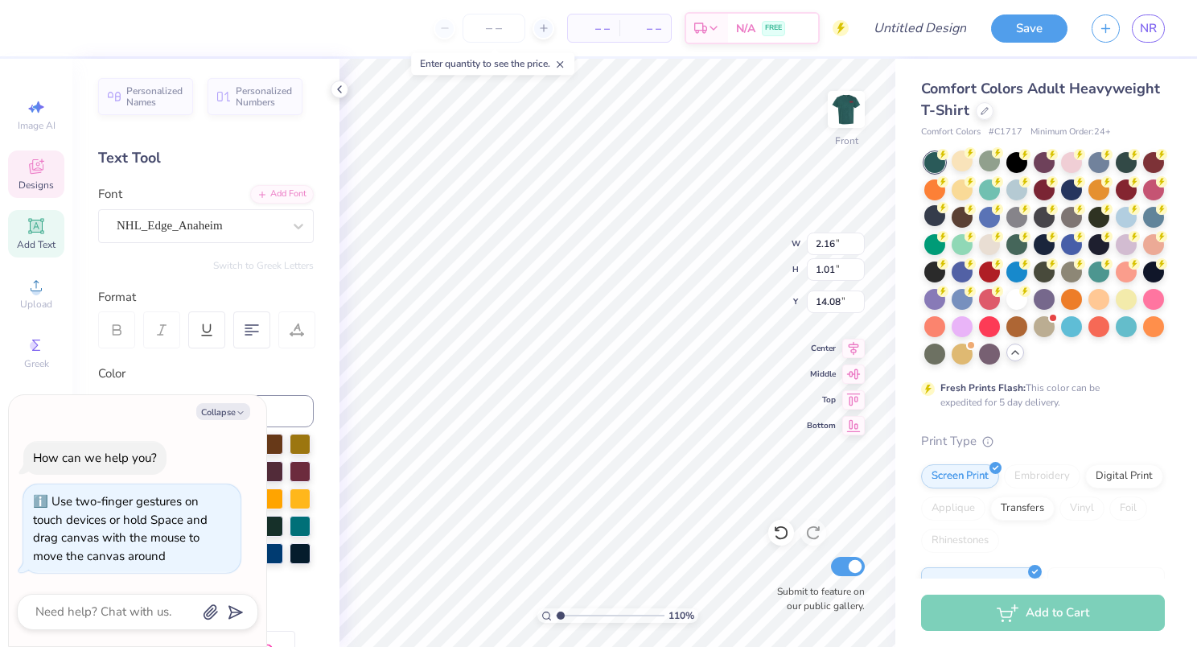
type textarea "x"
type input "1.09765329602784"
type textarea "x"
type textarea "KappaA"
type input "1.09765329602784"
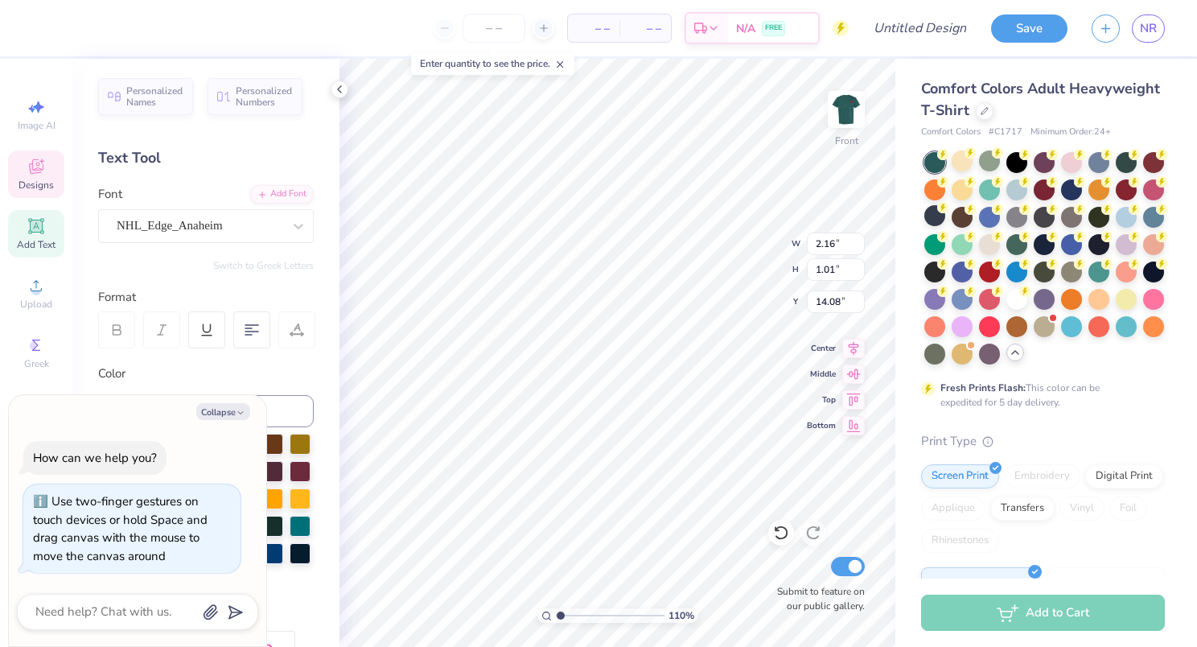
type textarea "x"
type textarea "KappaAl"
type input "1.09765329602784"
type textarea "x"
type textarea "KappaAlph"
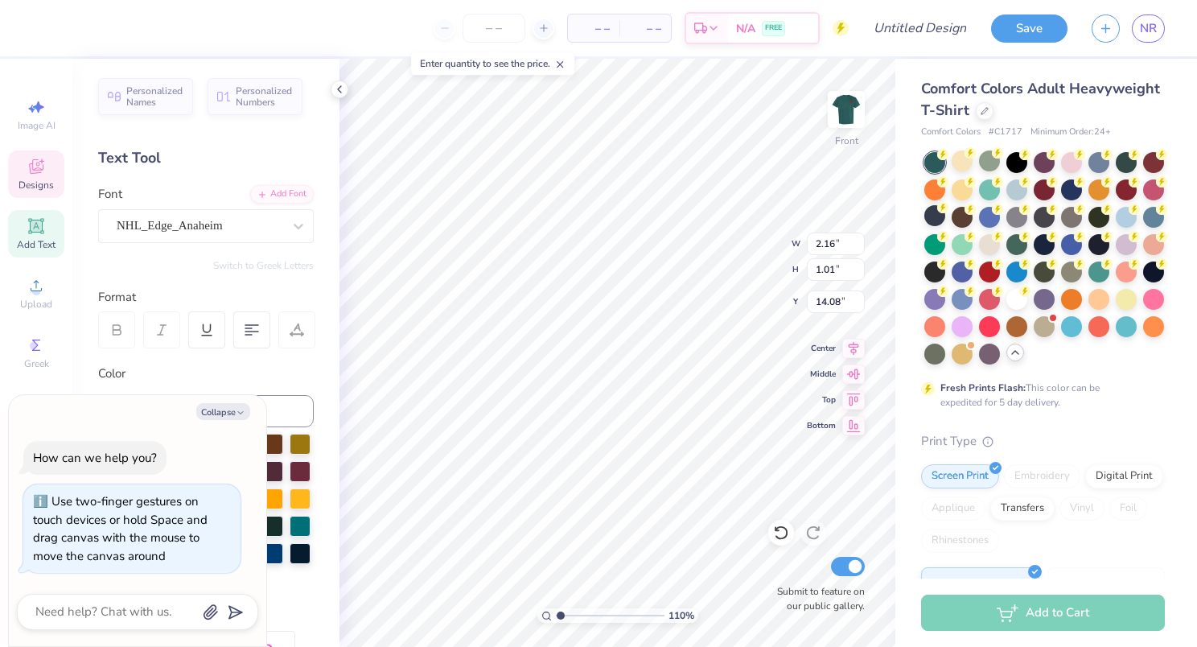
type input "1.09765329602784"
type textarea "x"
type textarea "KappaAlpha"
type input "1.09765329602784"
type textarea "x"
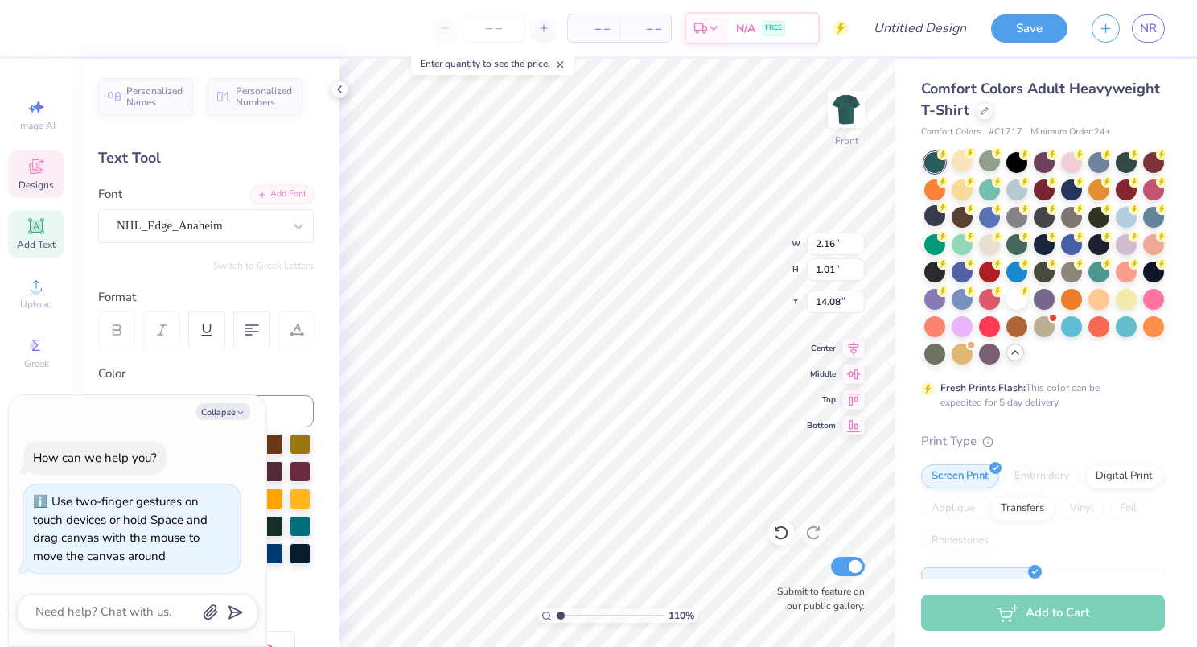
type input "1.09765329602784"
type textarea "x"
type textarea "KappaAlpha T"
type input "1.09765329602784"
type textarea "x"
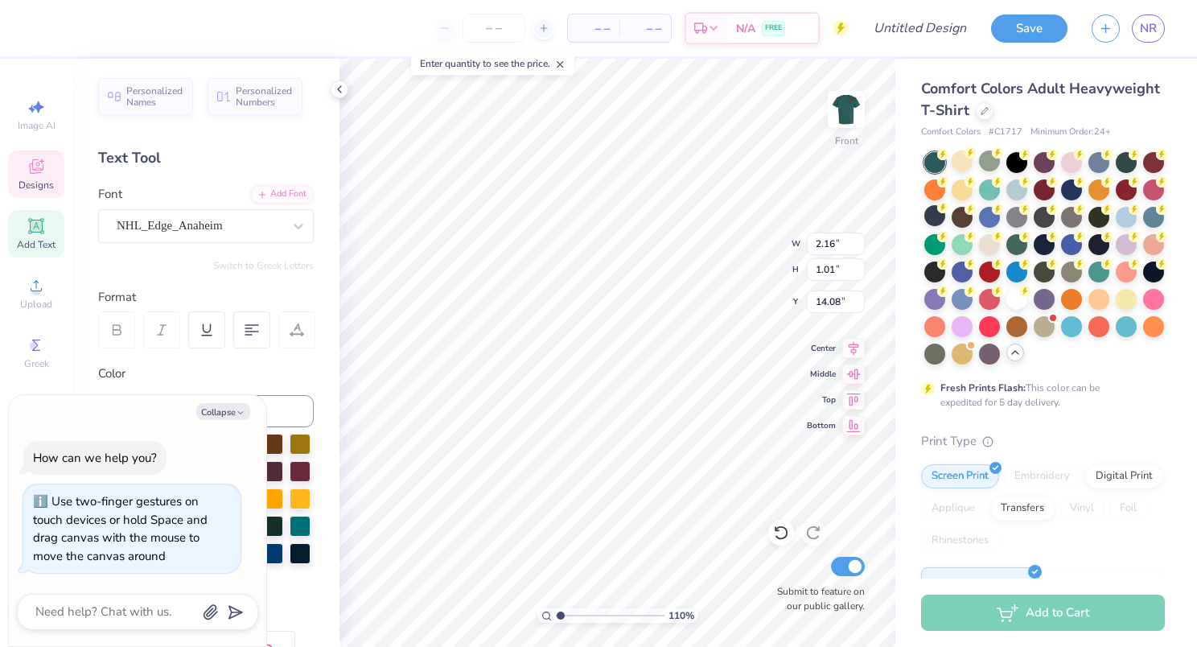
type textarea "KappaAlpha Th"
type input "1.09765329602784"
type textarea "x"
type textarea "KappaAlpha The"
type input "1.09765329602784"
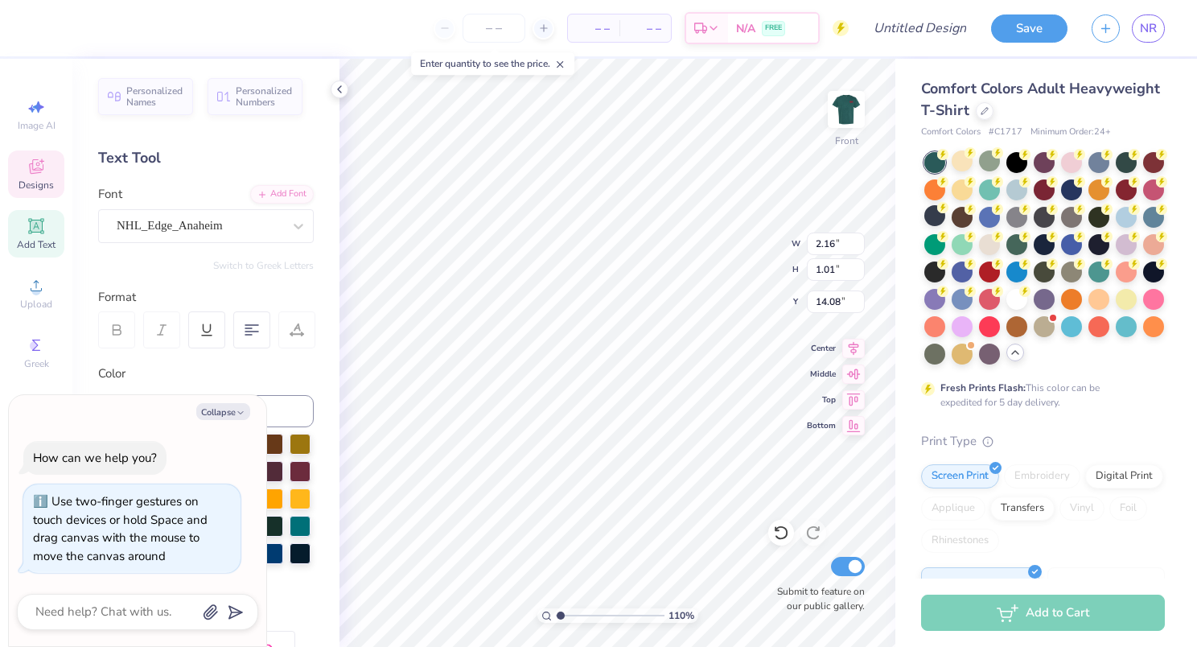
type textarea "x"
type textarea "KappaAlpha Thet"
type input "1.09765329602784"
type textarea "x"
type textarea "KappaAlpha Thetsa"
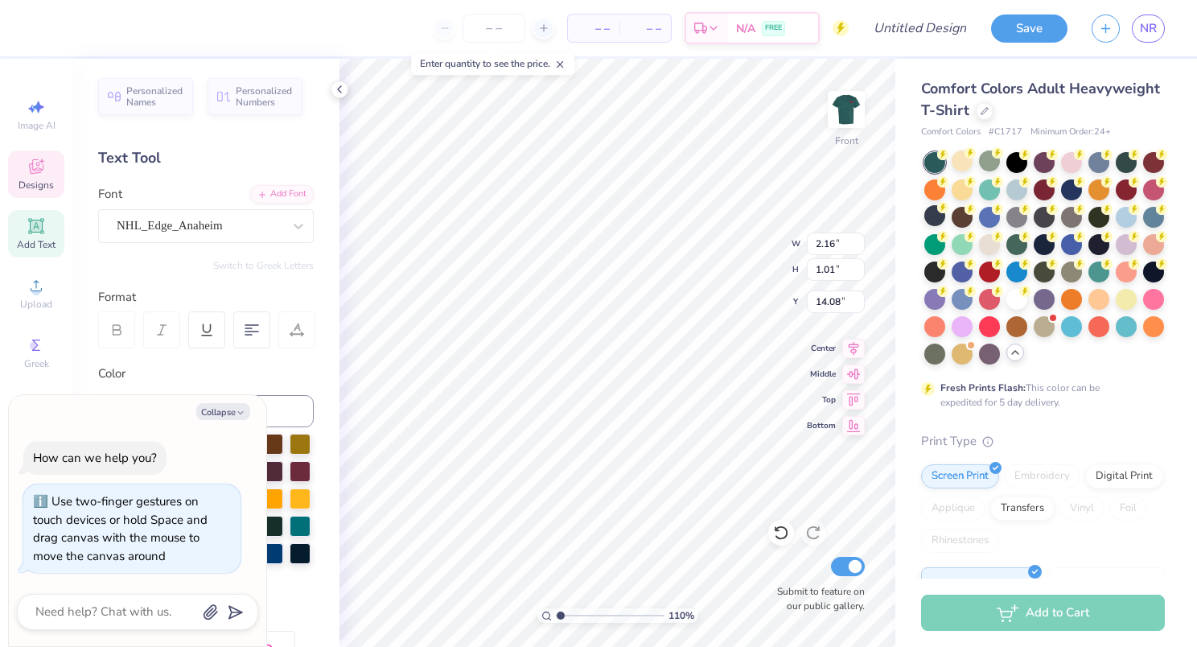
type input "1.09765329602784"
type textarea "x"
type textarea "KappaAlpha Thets"
type input "1.09765329602784"
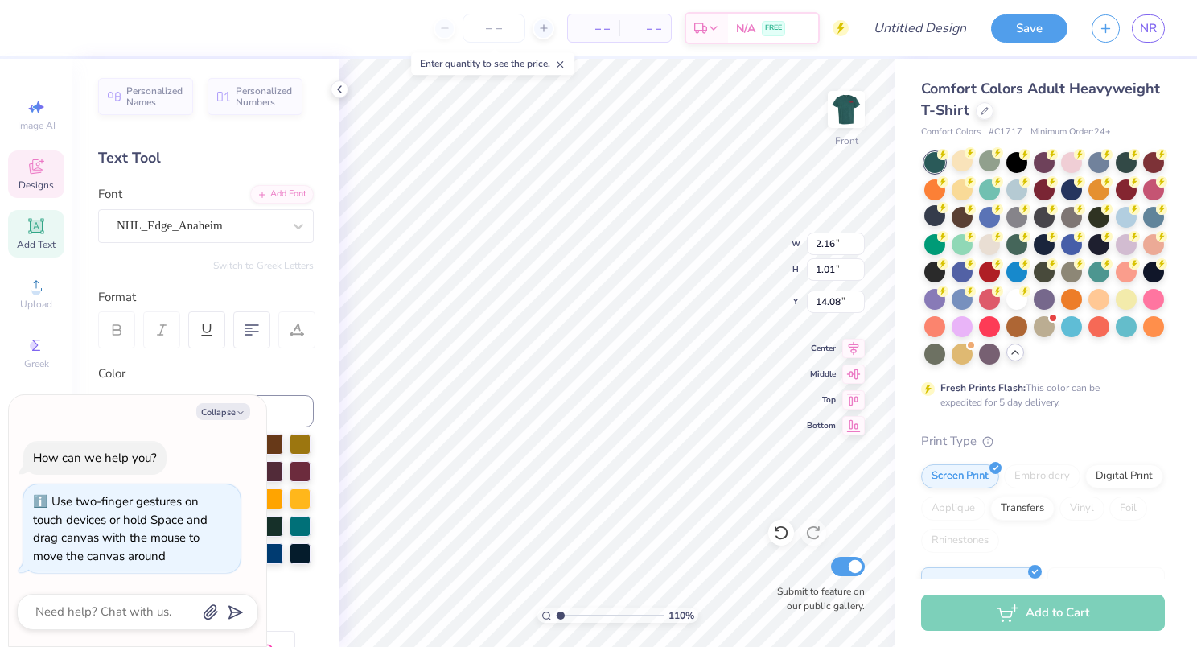
type textarea "x"
type textarea "KappaAlpha Thetsa"
type input "1.09765329602784"
type textarea "x"
type input "1.09765329602784"
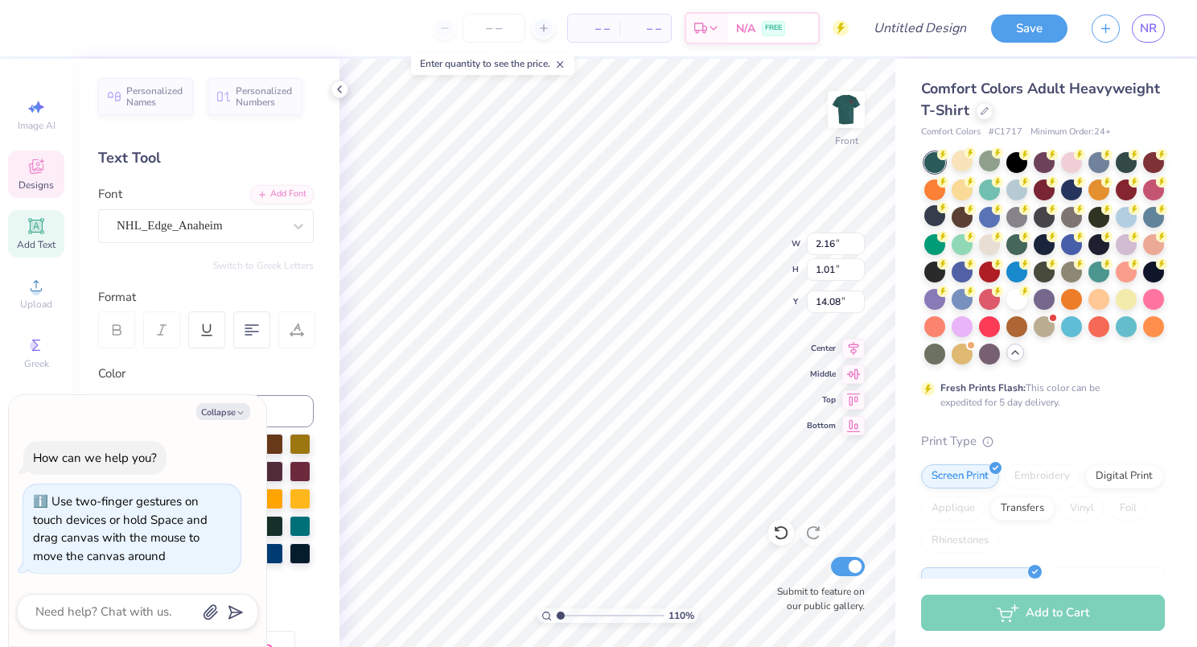
type input "1.05"
type input "14.91"
type textarea "x"
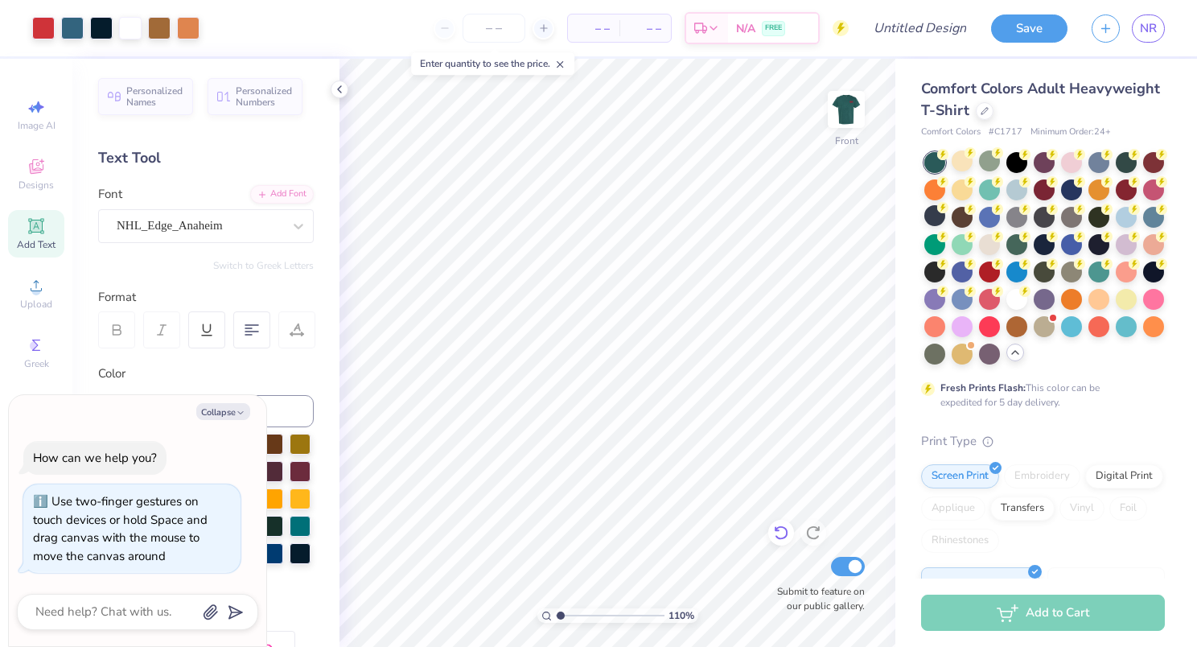
click at [774, 531] on icon at bounding box center [781, 533] width 16 height 16
type input "1.09765329602784"
type textarea "x"
